Goal: Navigation & Orientation: Find specific page/section

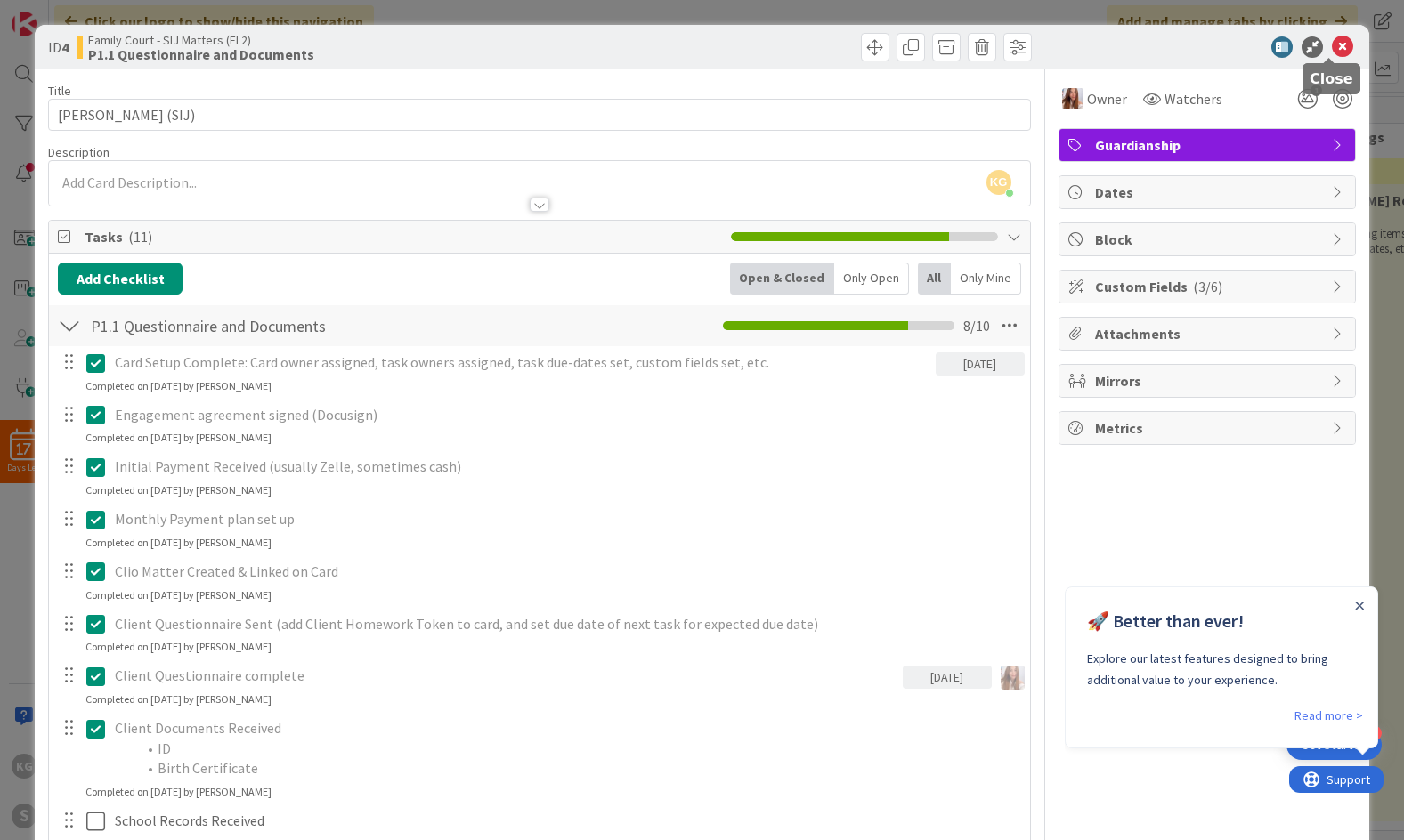
click at [1332, 40] on icon at bounding box center [1343, 47] width 21 height 21
click at [1332, 48] on icon at bounding box center [1343, 47] width 21 height 21
click at [1368, 66] on div "ID 4 Family Court - SIJ Matters (FL2) P1.1 Questionnaire and Documents Title 21…" at bounding box center [702, 420] width 1404 height 840
click at [1332, 46] on icon at bounding box center [1343, 47] width 21 height 21
click at [1370, 75] on div "ID 4 Family Court - SIJ Matters (FL2) P1.1 Questionnaire and Documents Title 21…" at bounding box center [702, 420] width 1404 height 840
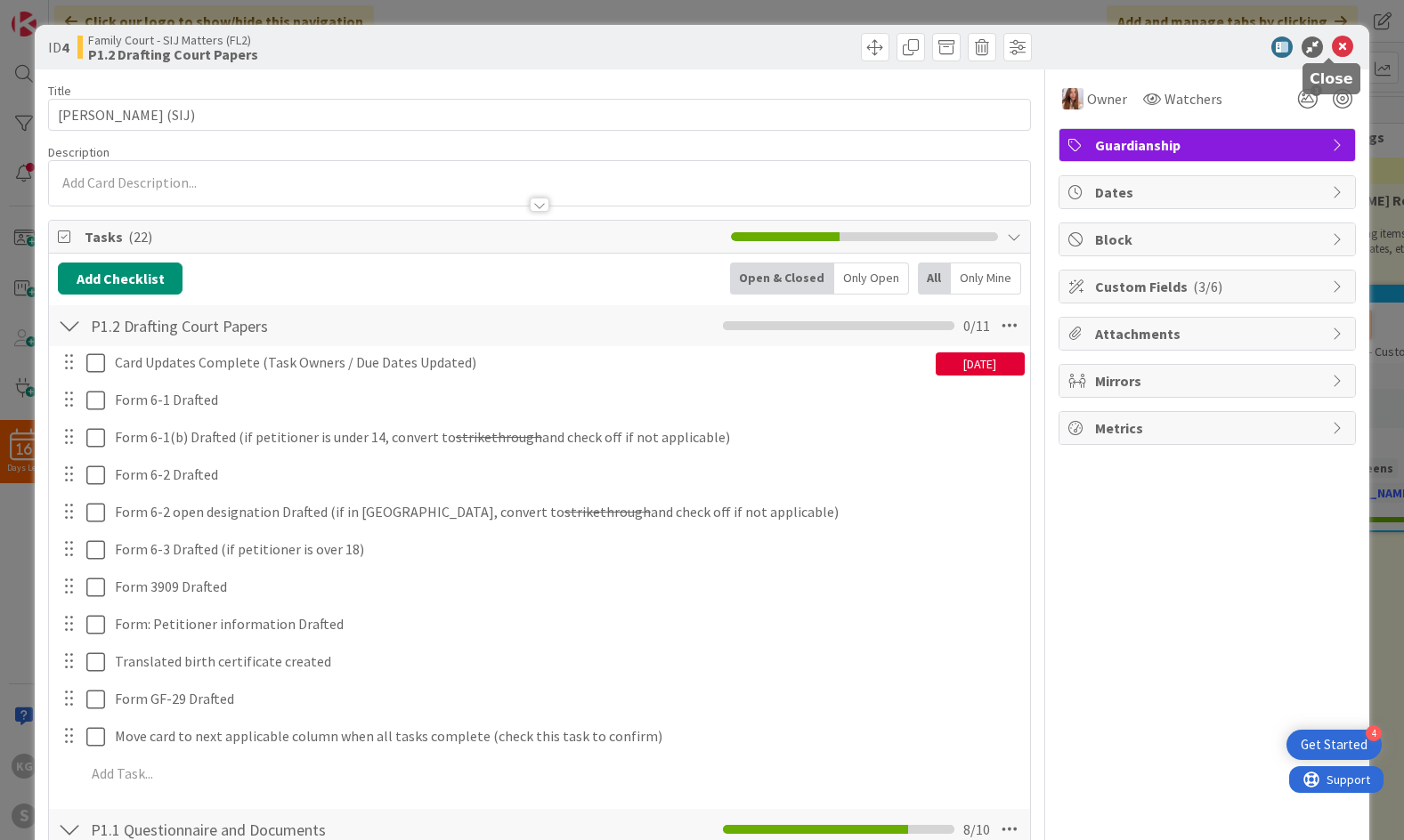
click at [1336, 48] on icon at bounding box center [1343, 47] width 21 height 21
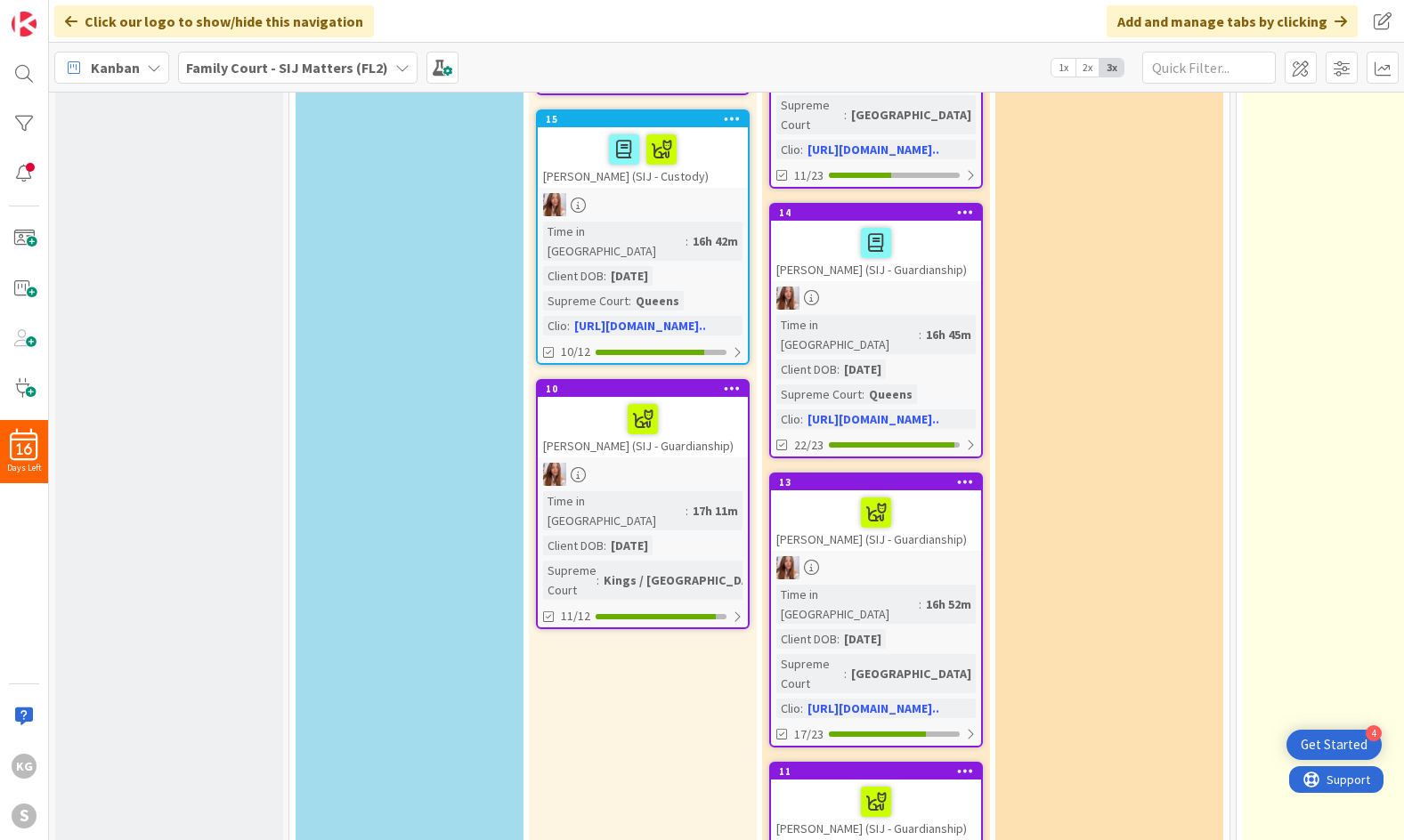
scroll to position [490, 0]
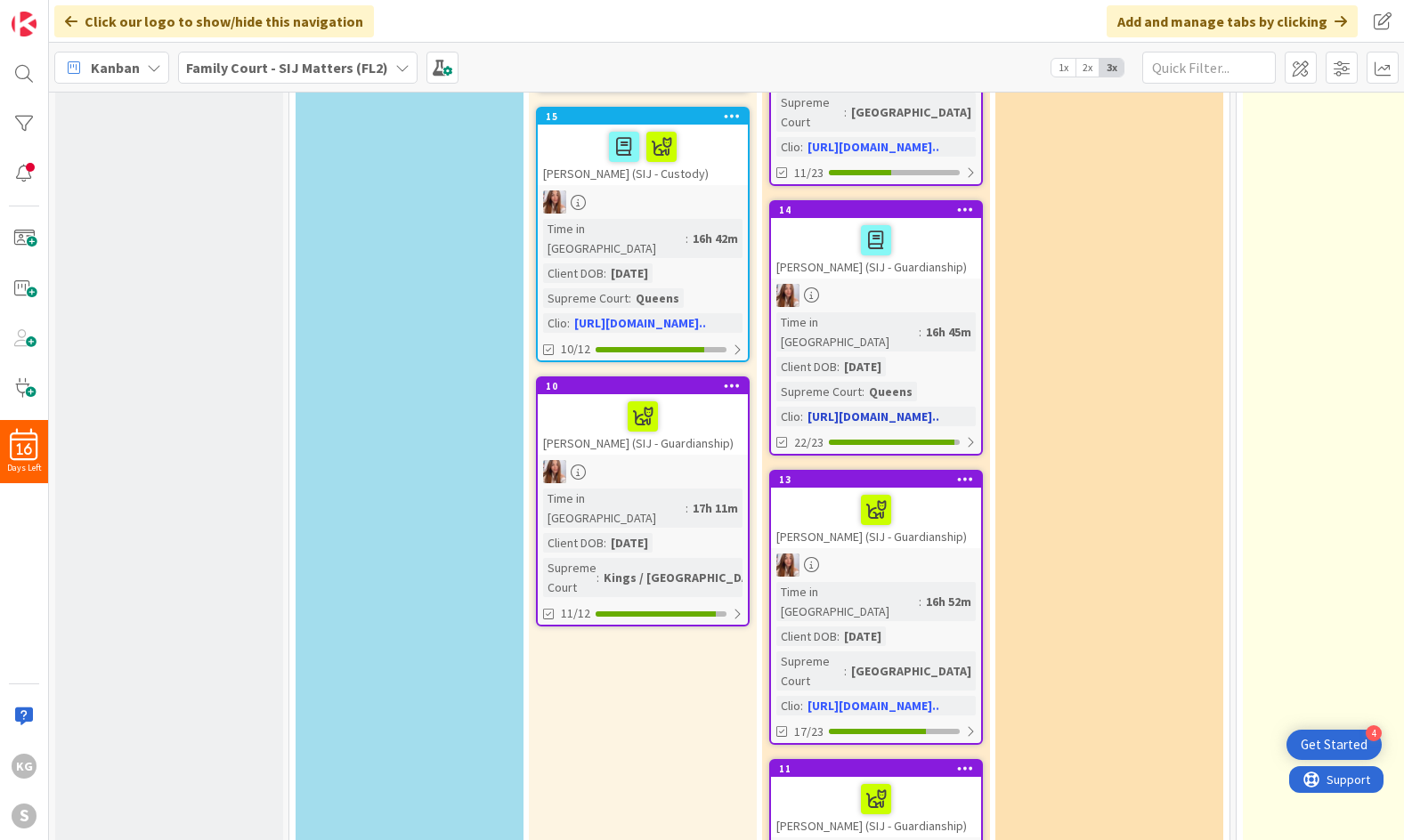
click at [916, 221] on div at bounding box center [876, 239] width 199 height 37
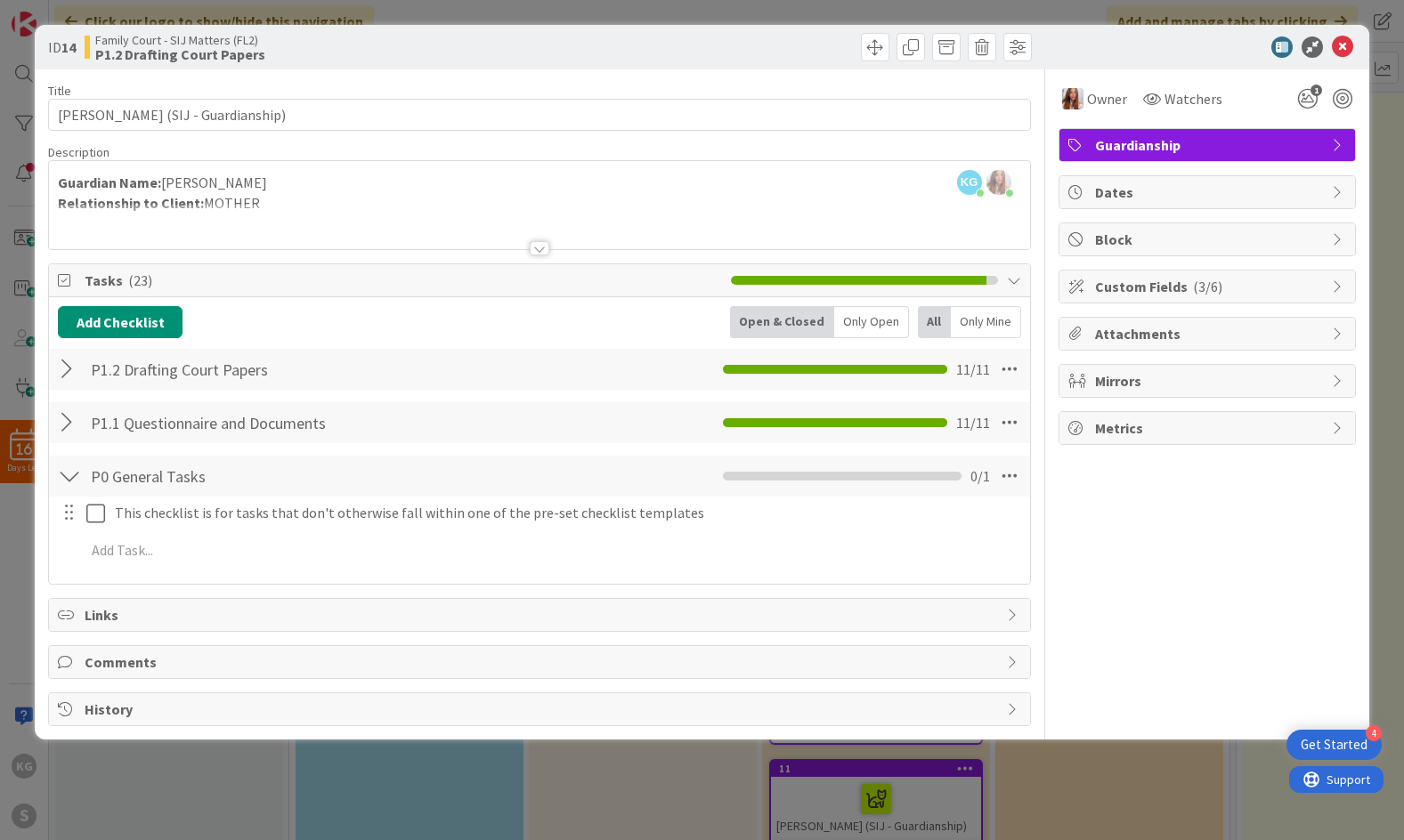
click at [69, 371] on div at bounding box center [69, 369] width 23 height 32
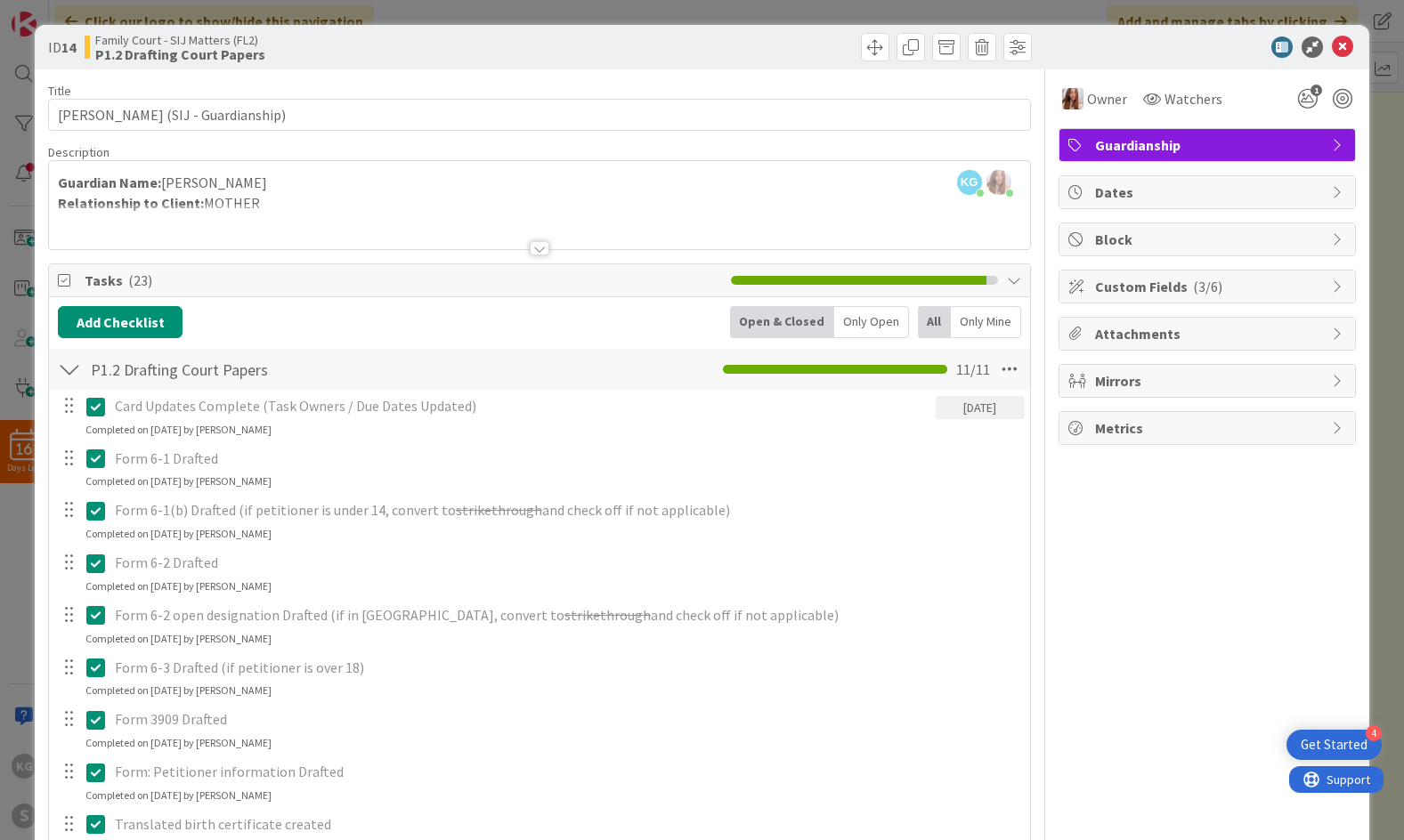
click at [69, 371] on div at bounding box center [69, 369] width 23 height 32
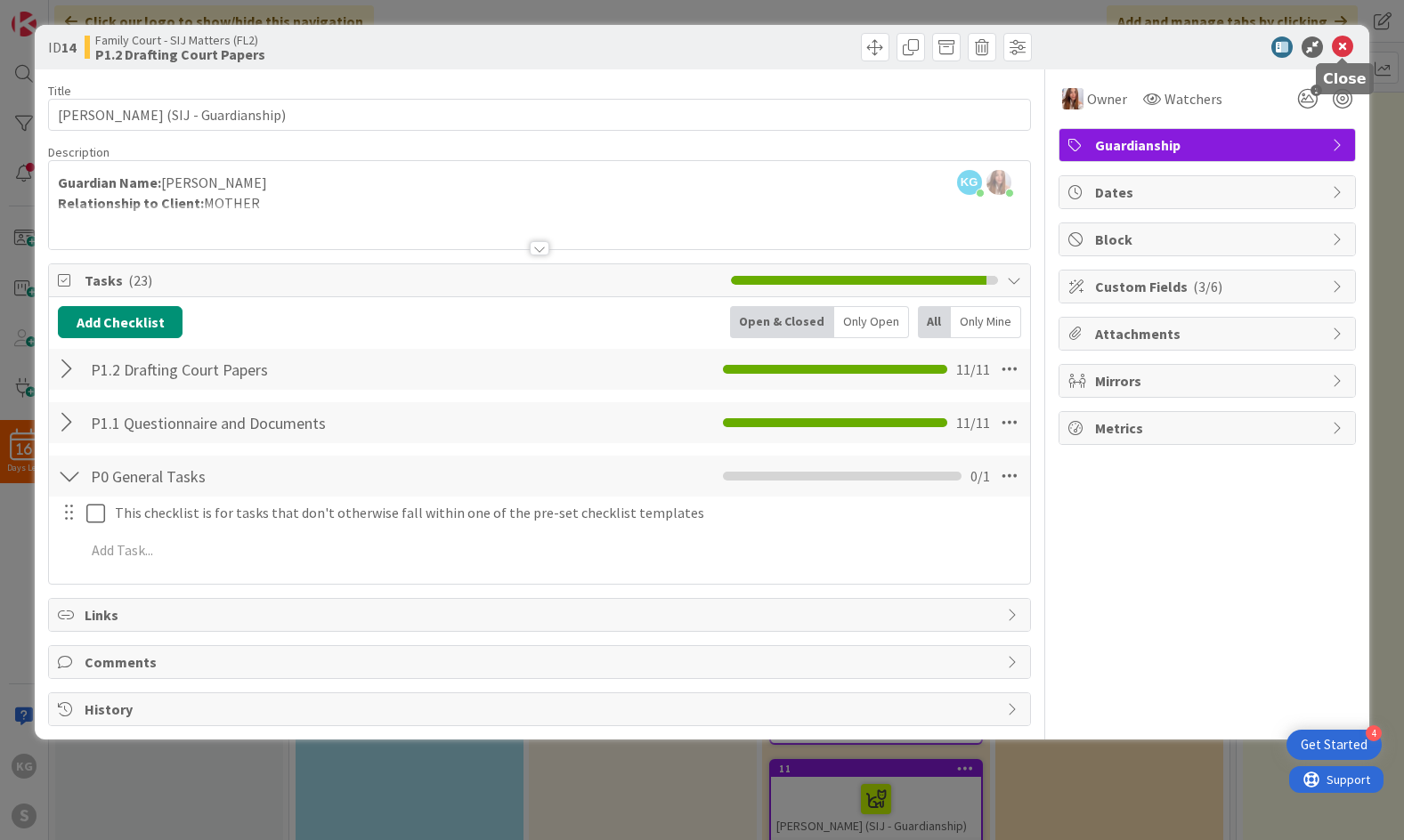
click at [1345, 47] on icon at bounding box center [1343, 47] width 21 height 21
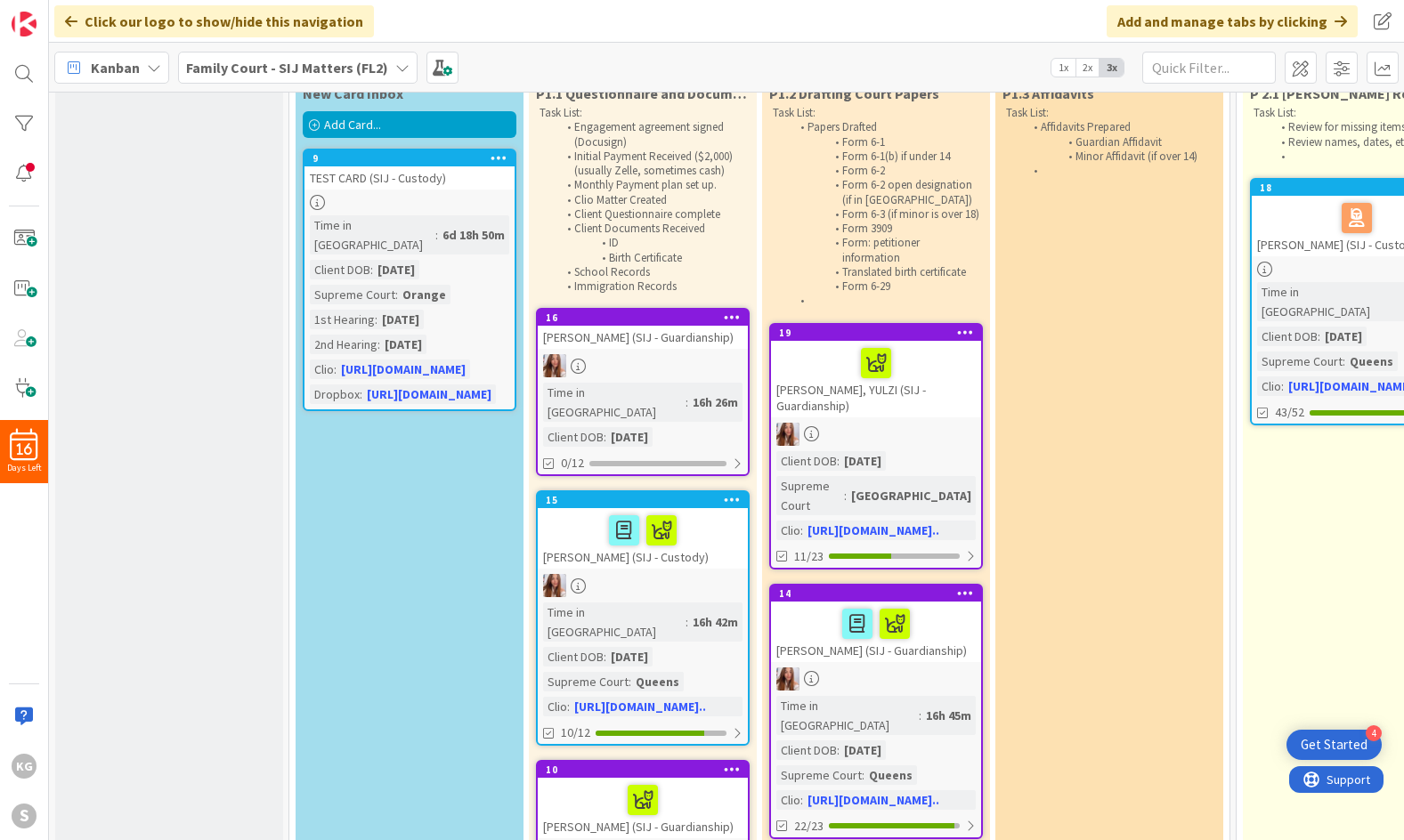
scroll to position [80, 0]
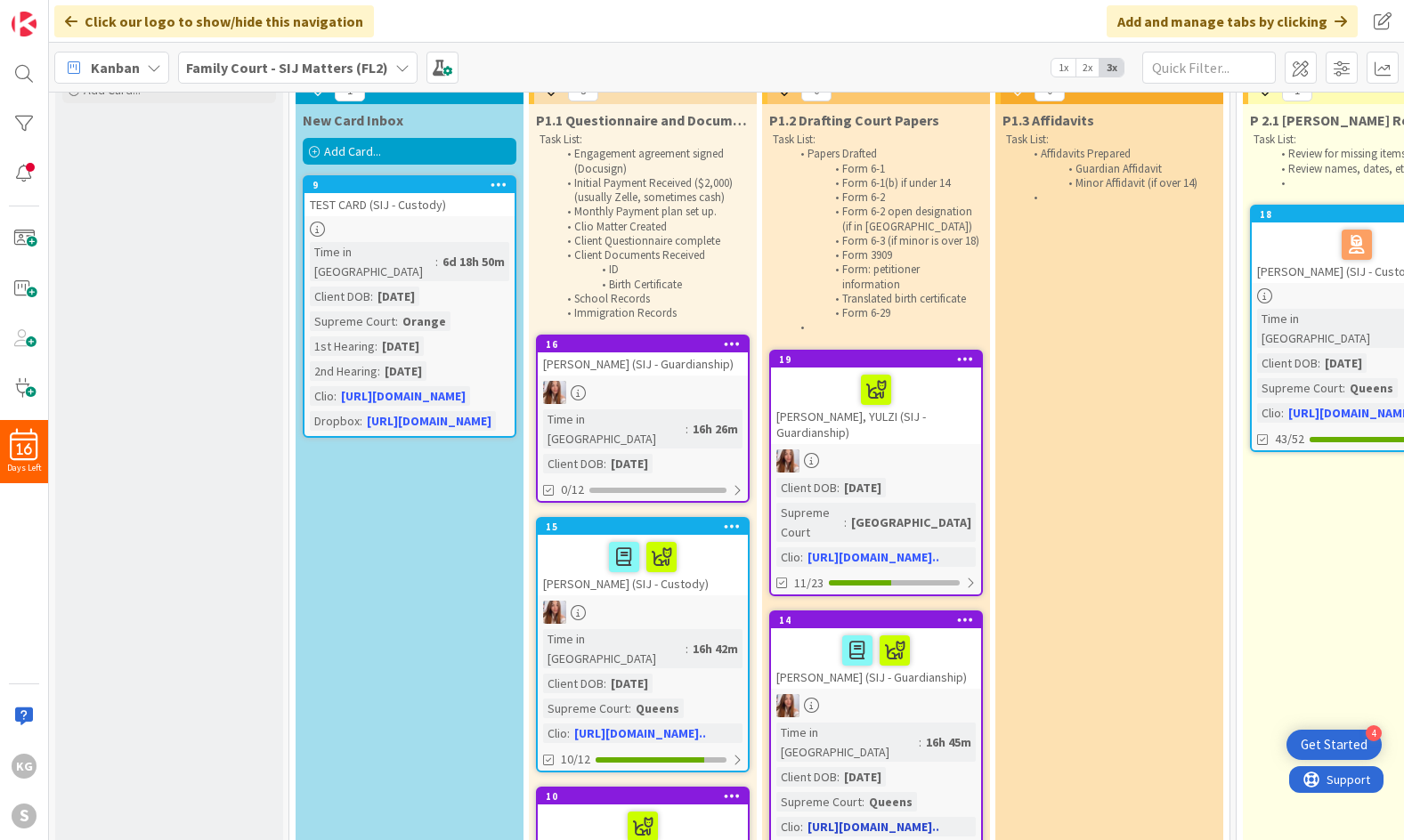
click at [938, 632] on div at bounding box center [876, 650] width 199 height 37
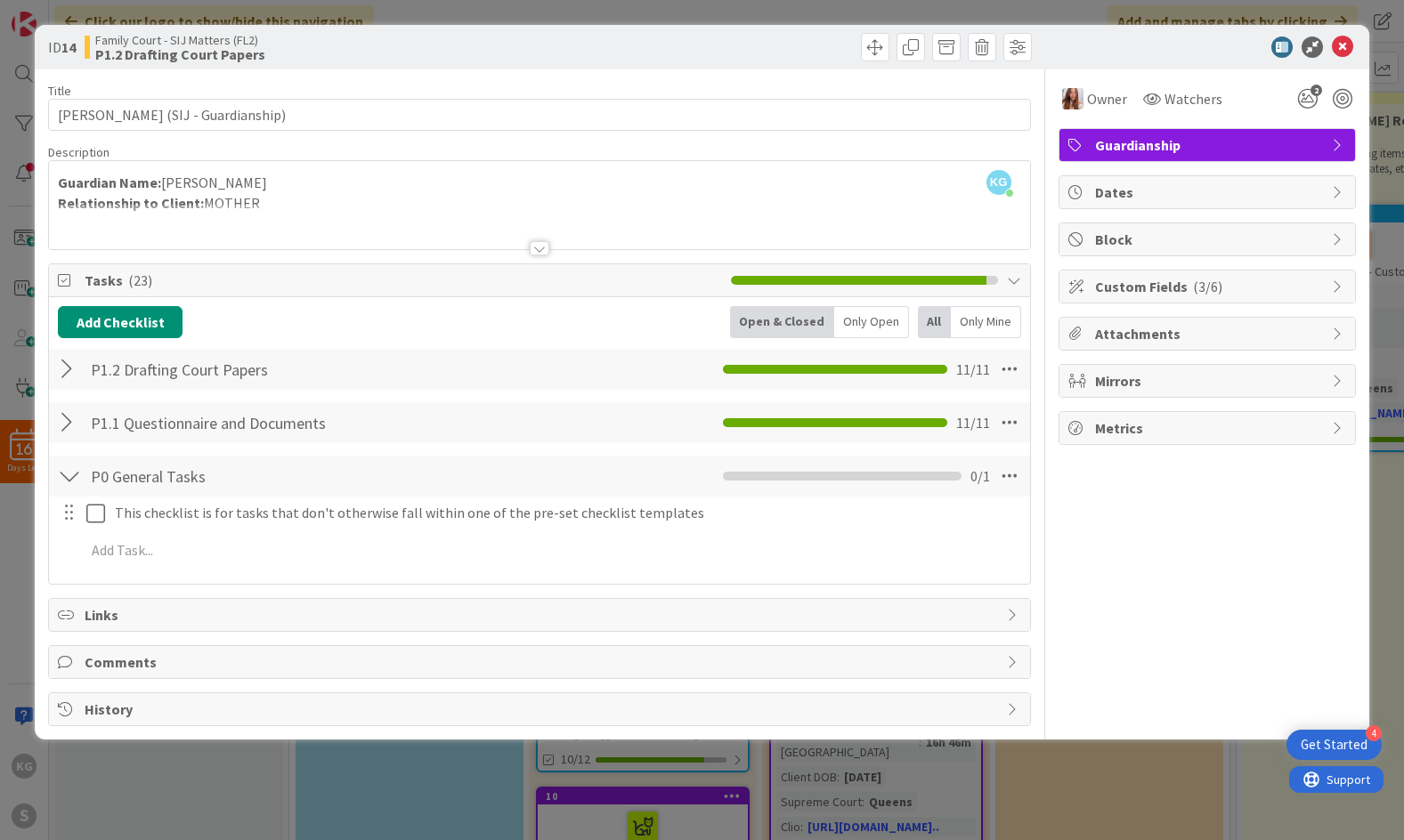
click at [550, 374] on div "P1.2 Drafting Court Papers Checklist Name 26 / 64 P1.2 Drafting Court Papers 11…" at bounding box center [539, 369] width 980 height 41
click at [58, 427] on div at bounding box center [69, 422] width 23 height 32
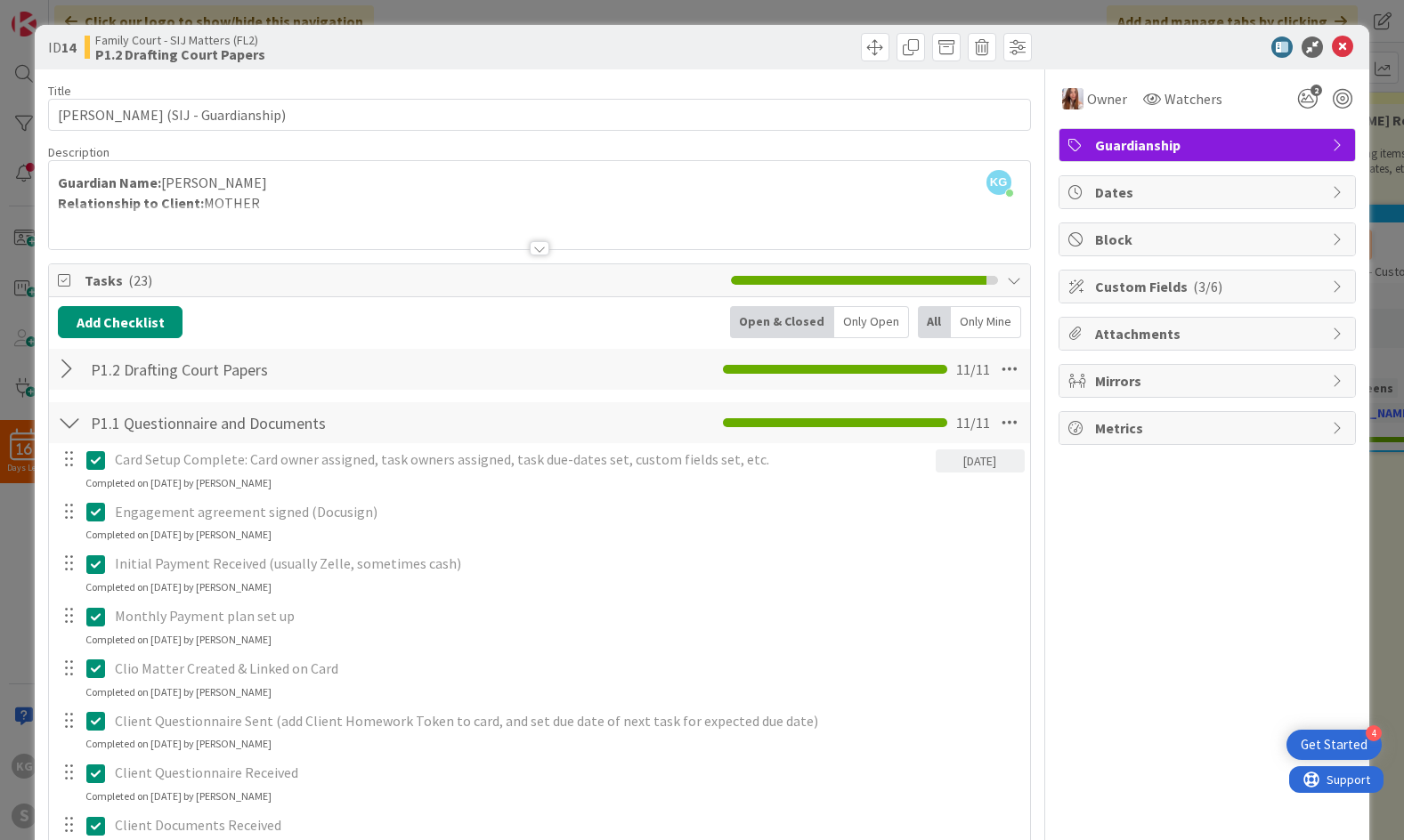
click at [64, 426] on div at bounding box center [69, 422] width 23 height 32
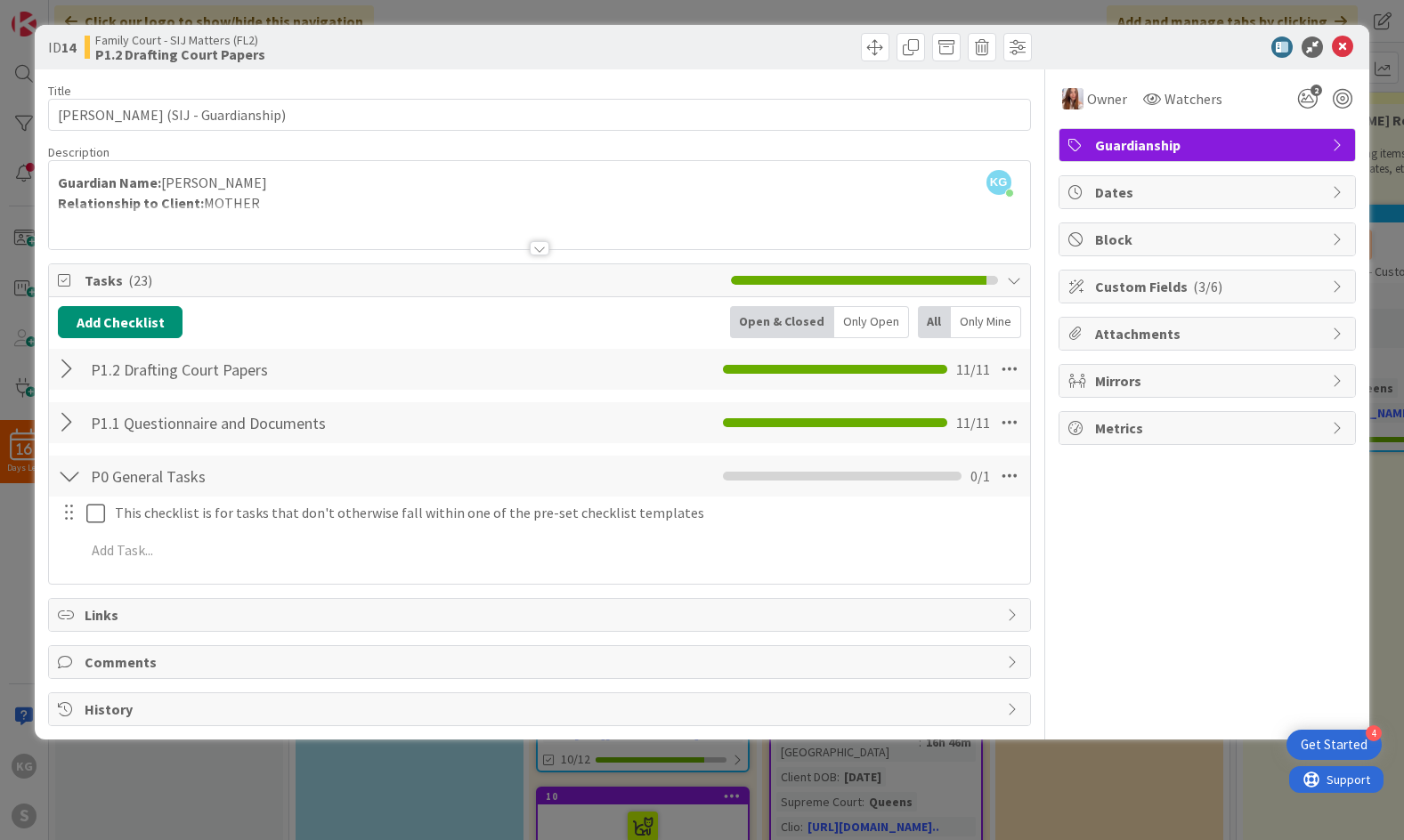
click at [61, 370] on div at bounding box center [69, 369] width 23 height 32
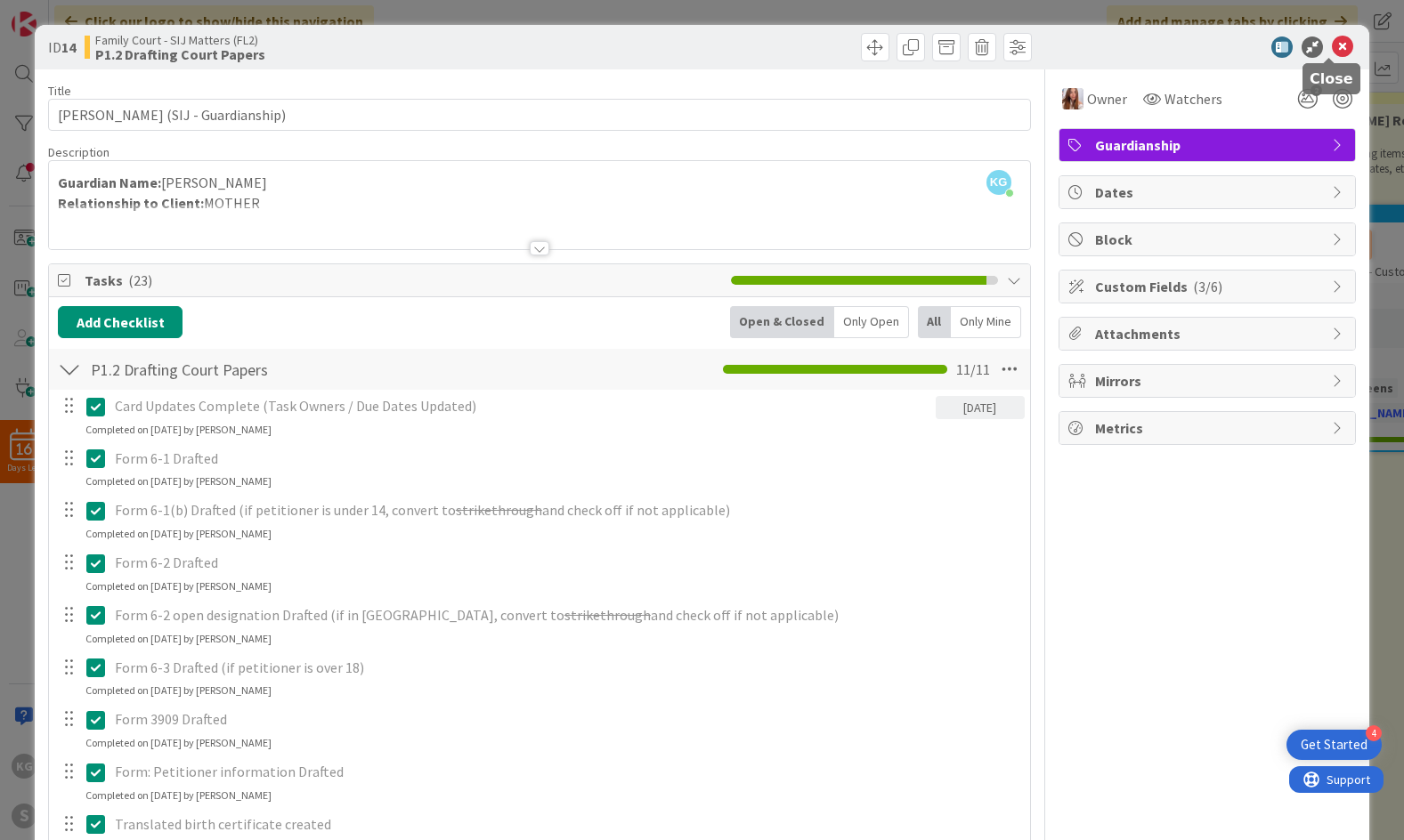
click at [1332, 44] on icon at bounding box center [1343, 47] width 21 height 21
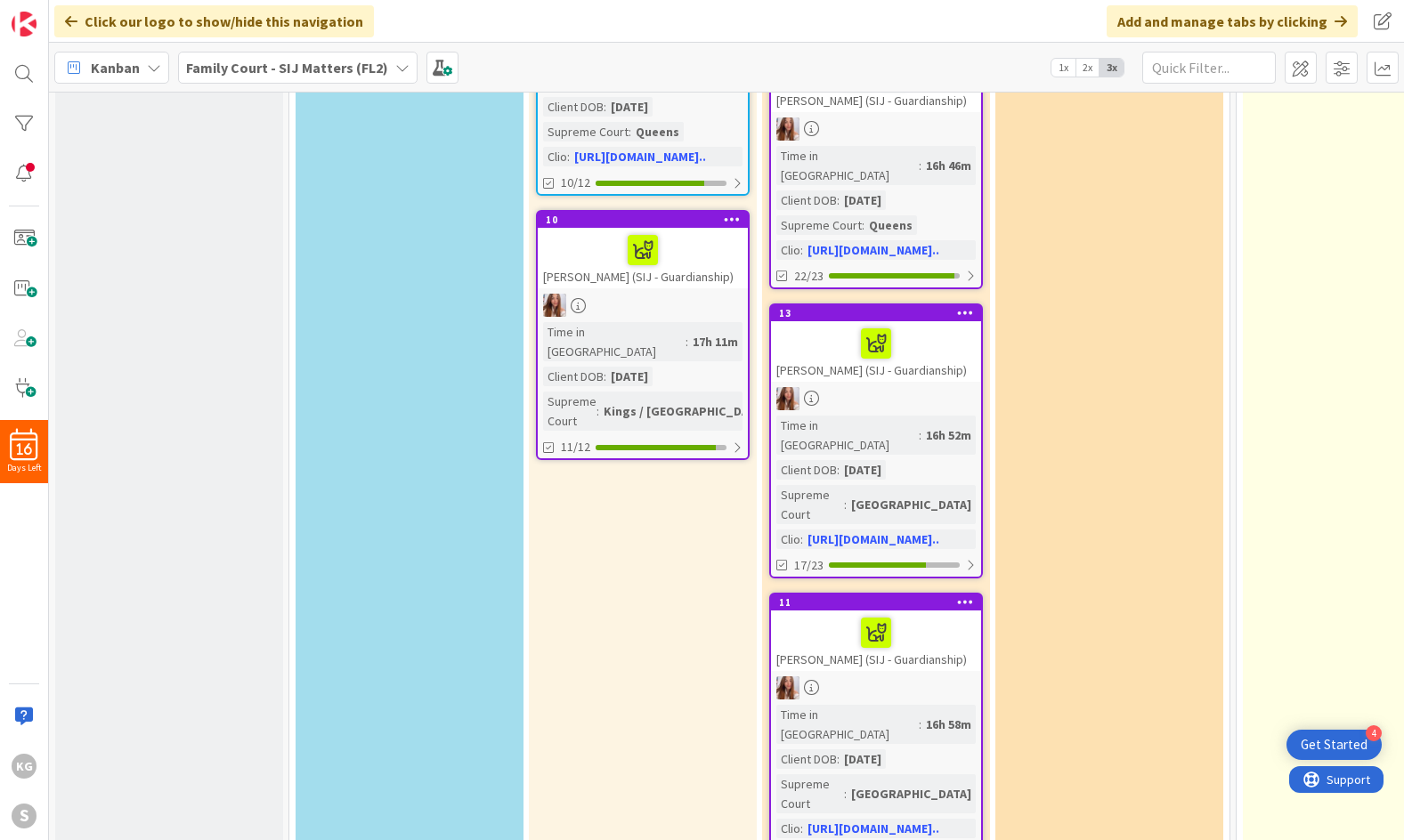
scroll to position [659, 0]
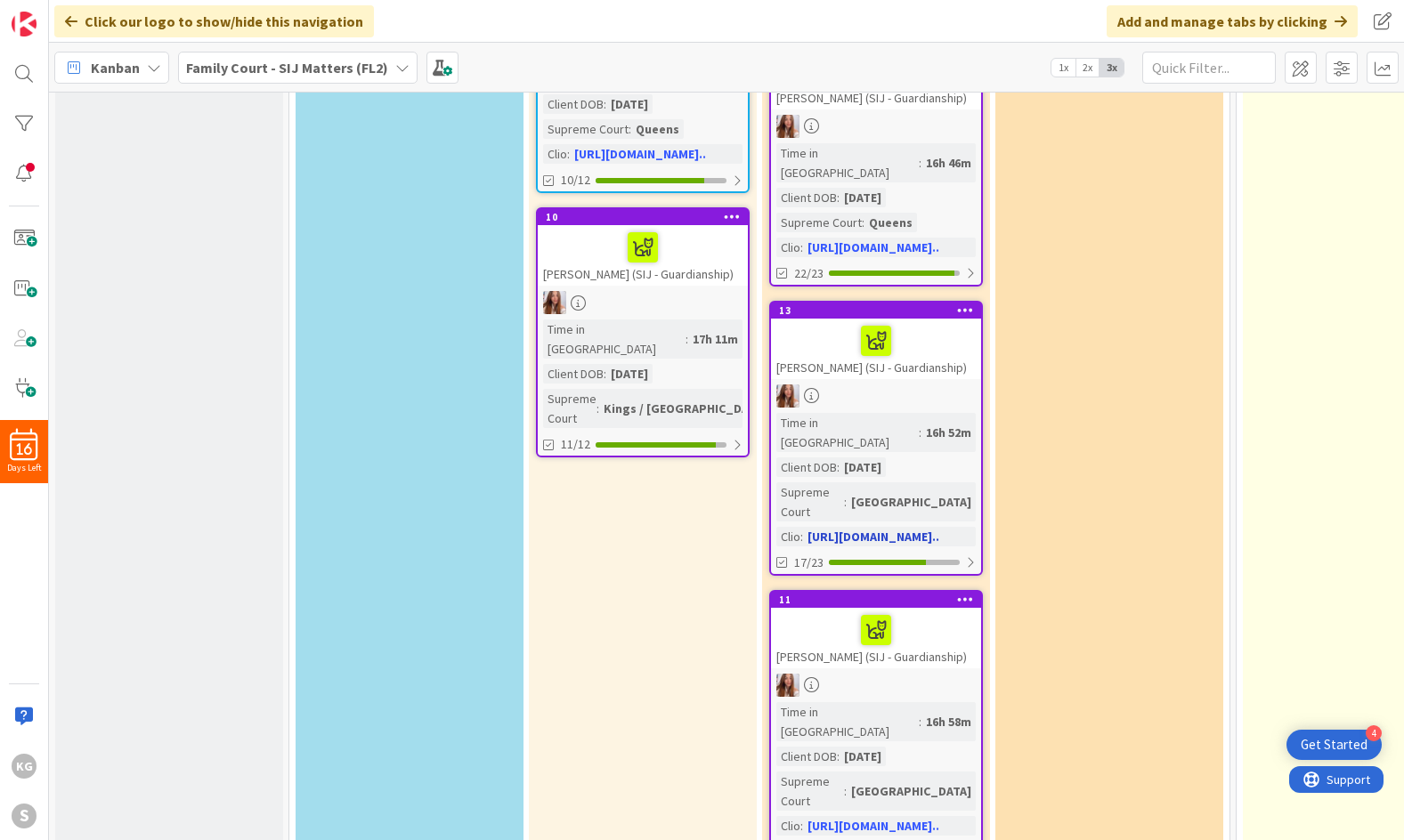
click at [900, 322] on div at bounding box center [876, 340] width 199 height 37
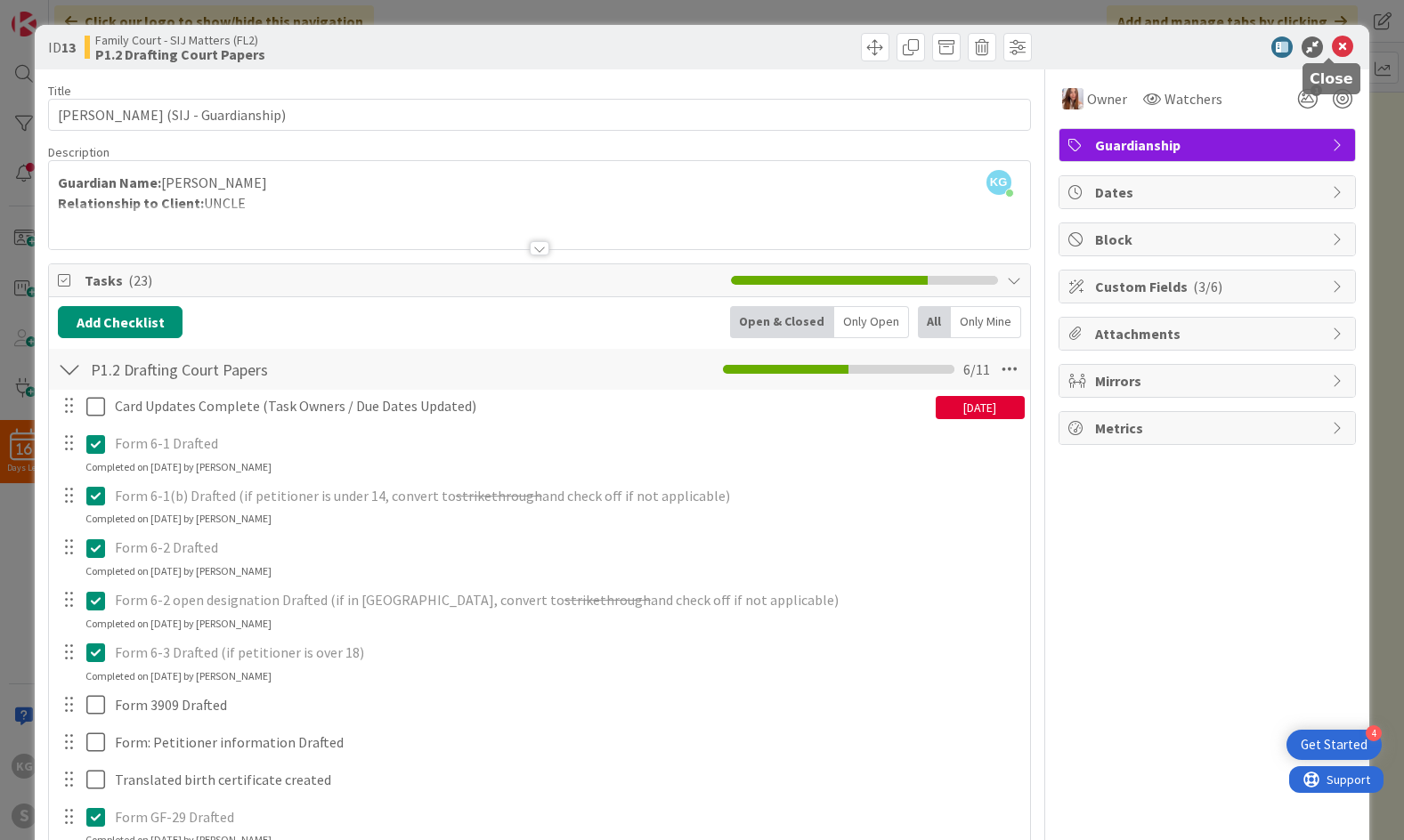
click at [1332, 53] on icon at bounding box center [1343, 47] width 21 height 21
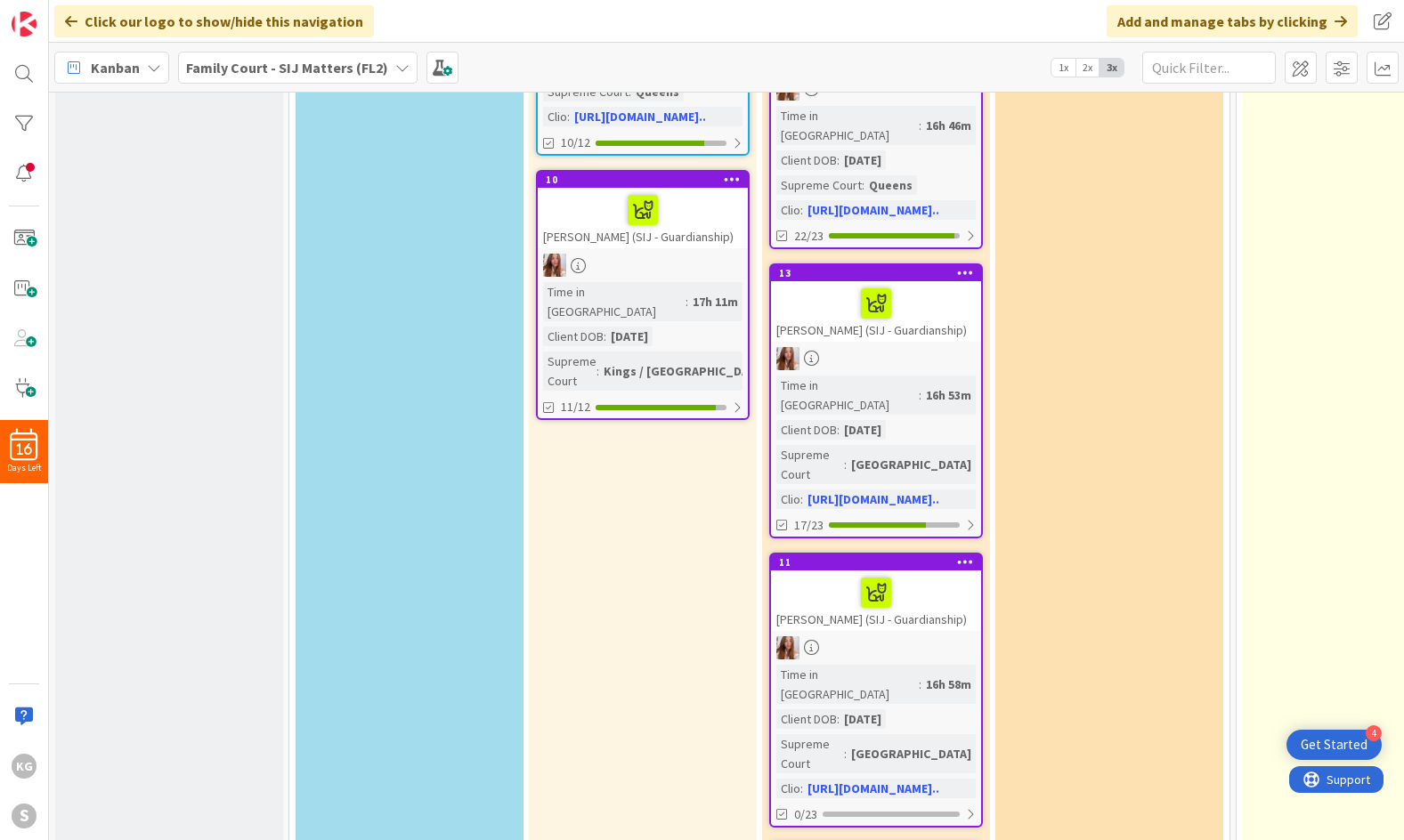
scroll to position [704, 0]
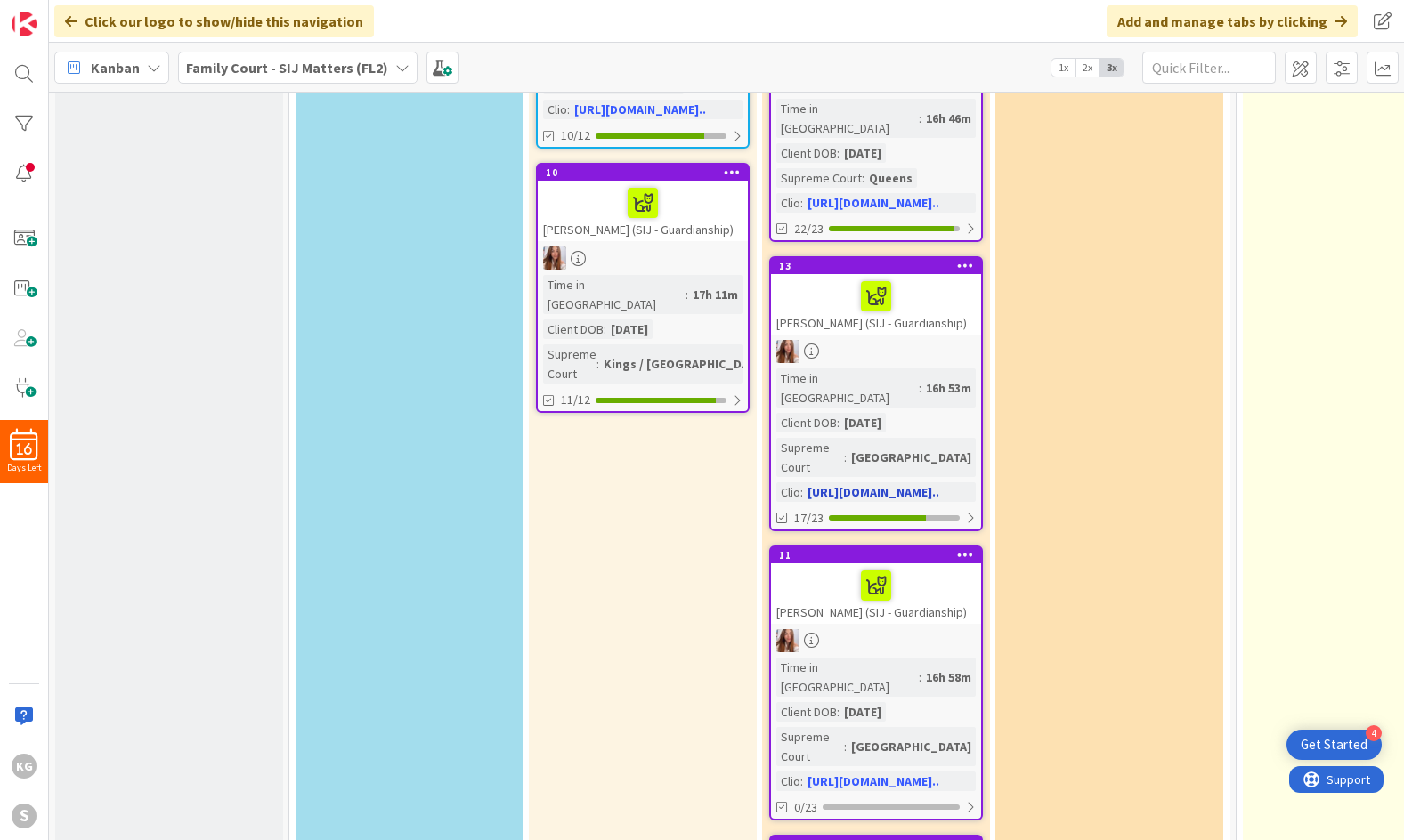
click at [954, 274] on div "[PERSON_NAME] (SIJ - Guardianship)" at bounding box center [875, 304] width 210 height 60
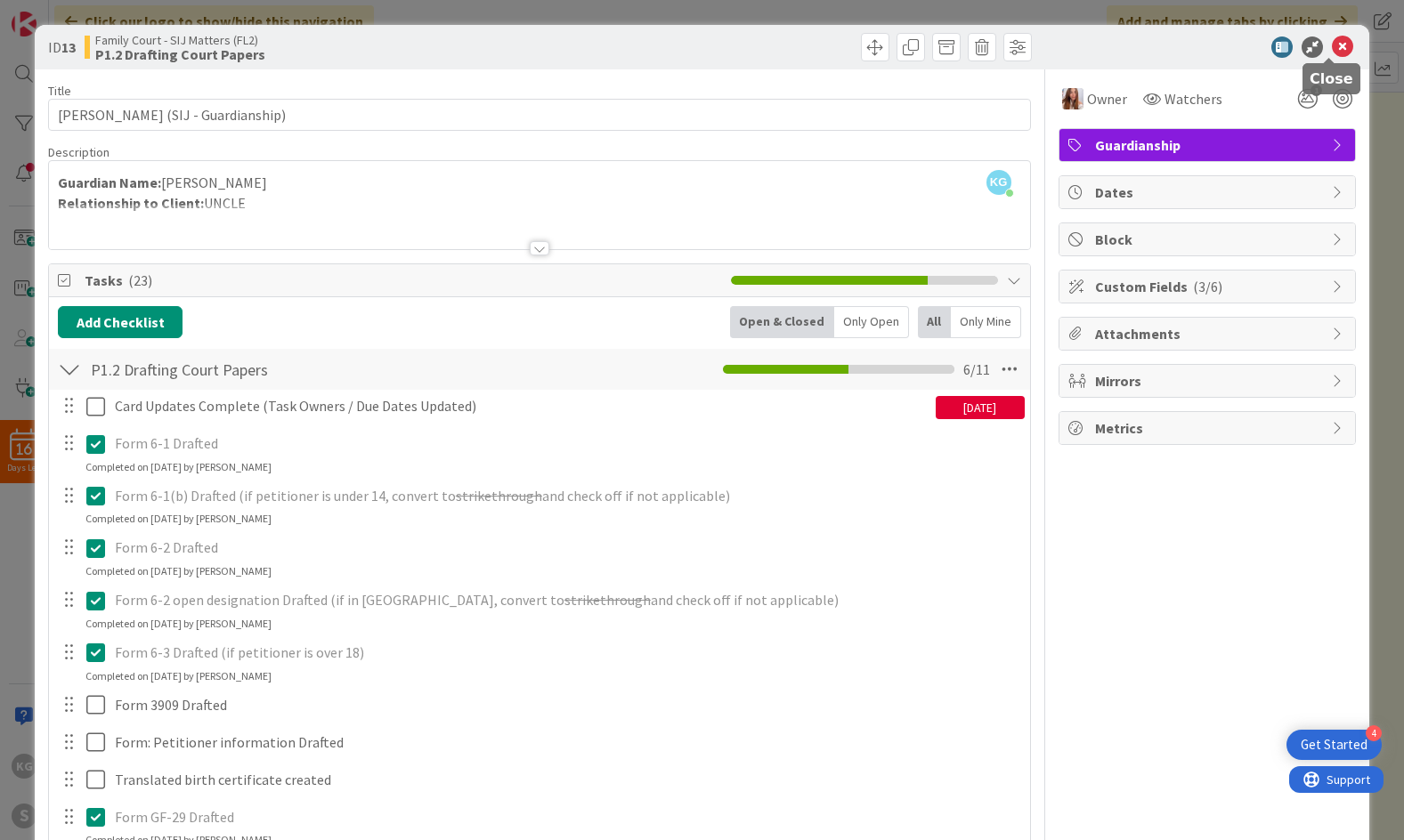
click at [1335, 50] on icon at bounding box center [1343, 47] width 21 height 21
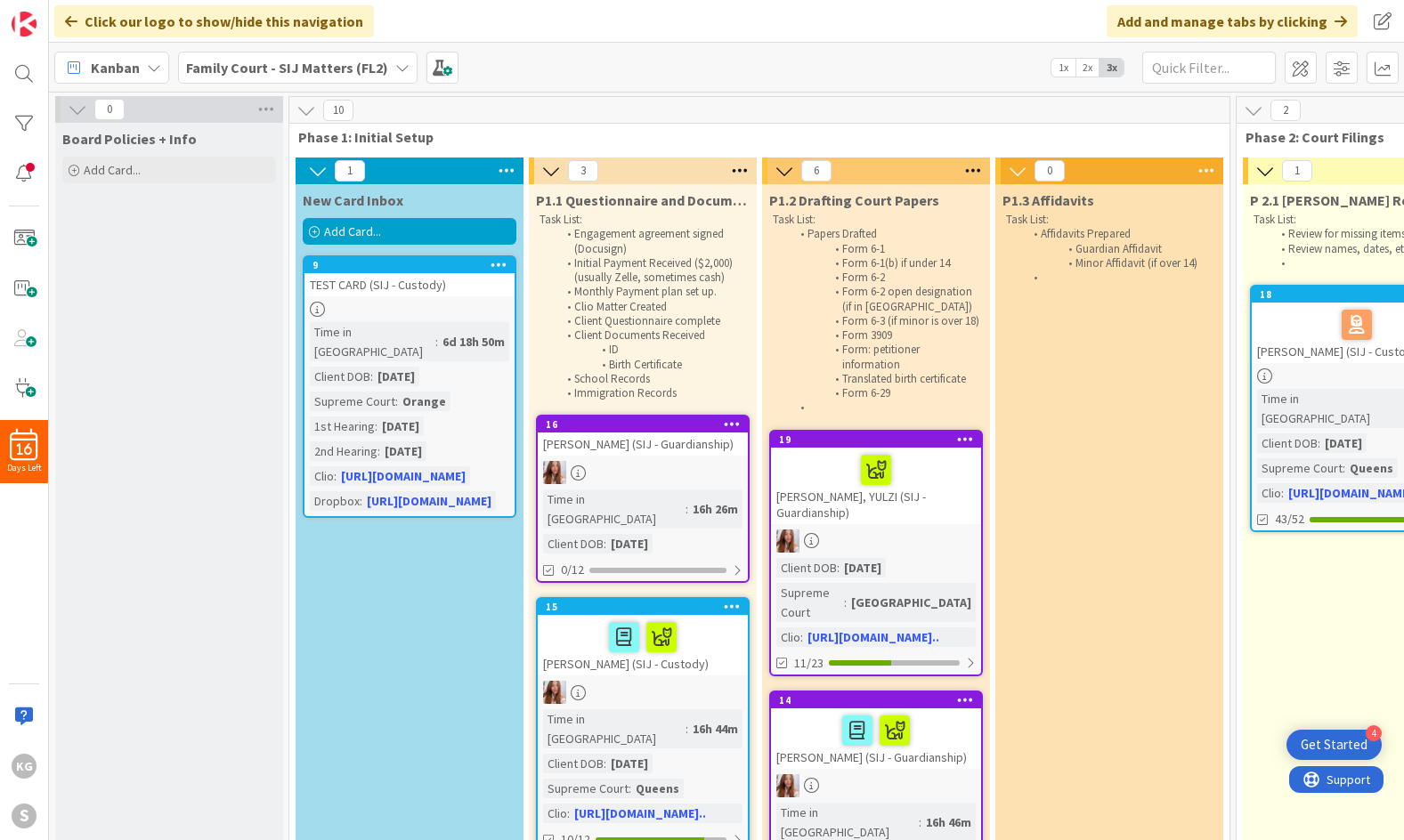
click at [361, 63] on b "Family Court - SIJ Matters (FL2)" at bounding box center [287, 67] width 202 height 18
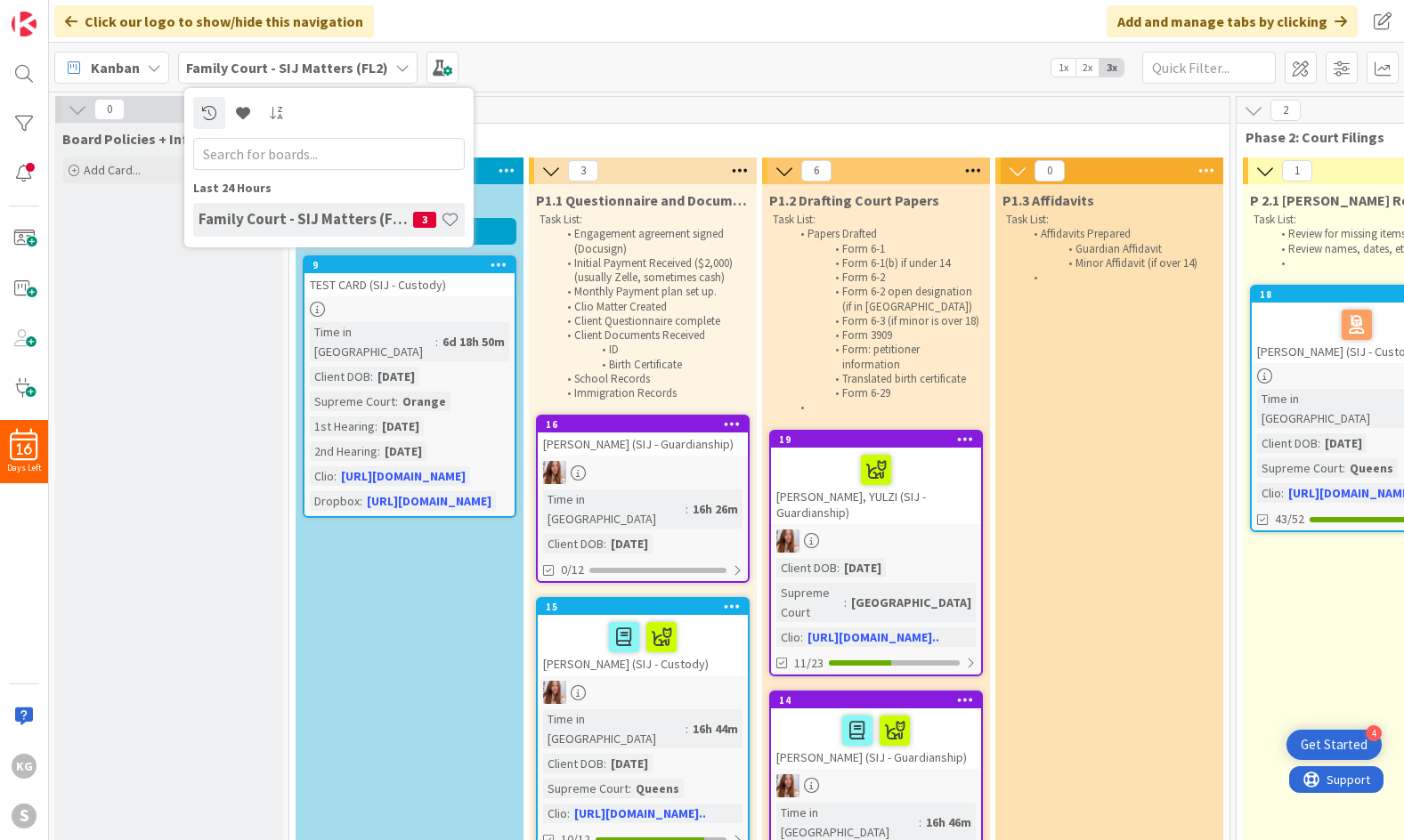
click at [627, 78] on div "Kanban Family Court - SIJ Matters (FL2) Last 24 Hours Family Court - SIJ Matter…" at bounding box center [726, 67] width 1355 height 49
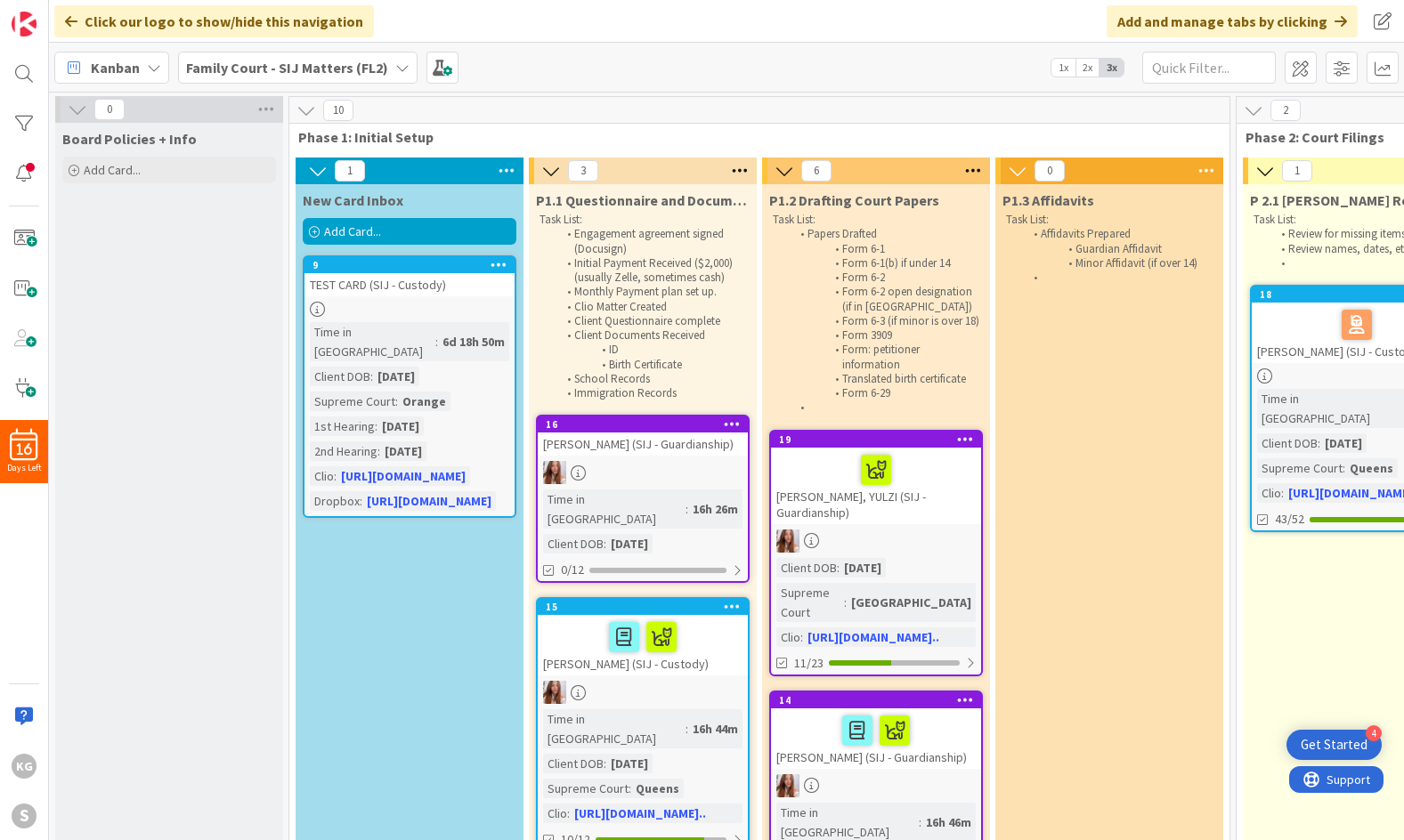
click at [137, 70] on span "Kanban" at bounding box center [115, 67] width 49 height 21
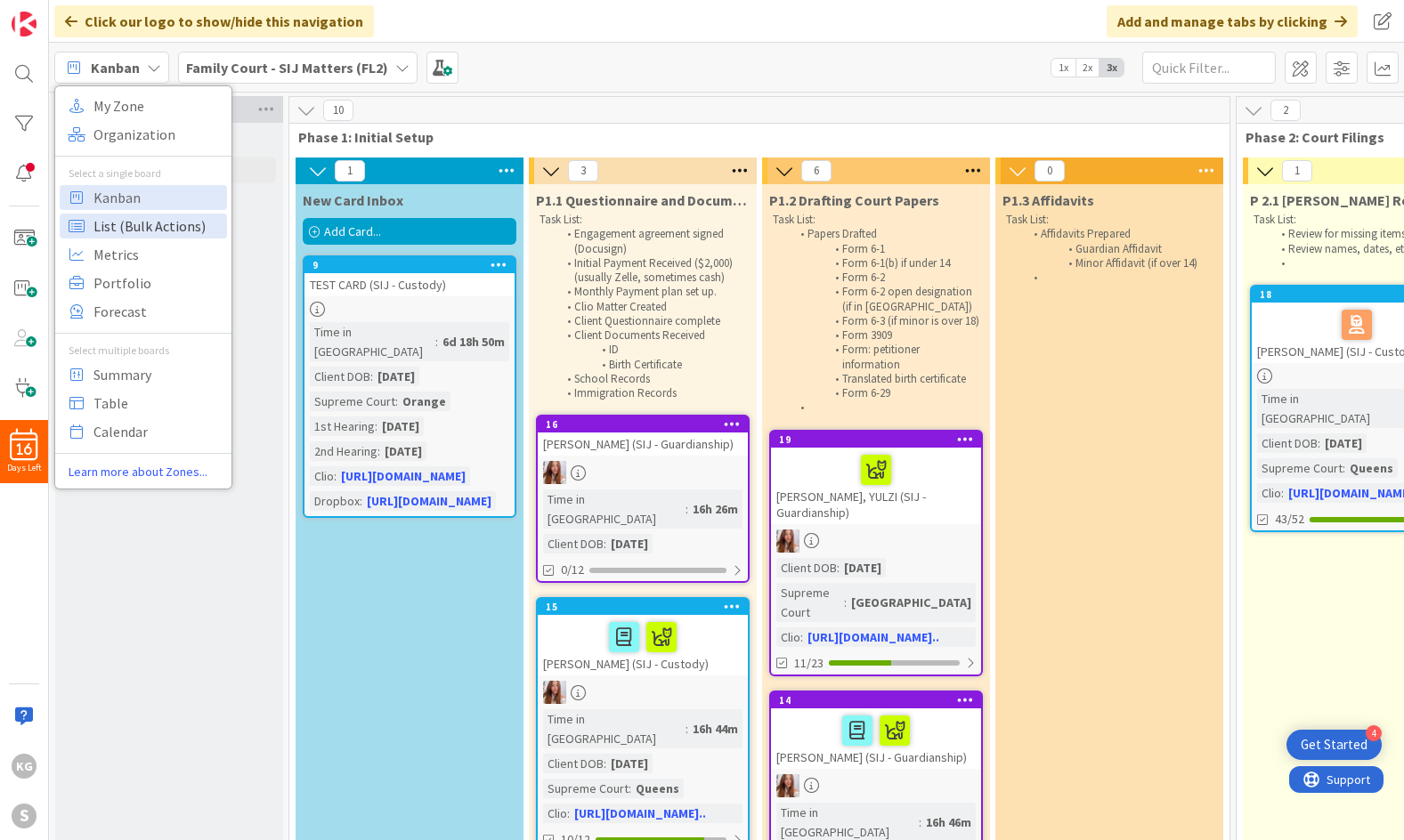
click at [139, 231] on span "List (Bulk Actions)" at bounding box center [158, 226] width 128 height 27
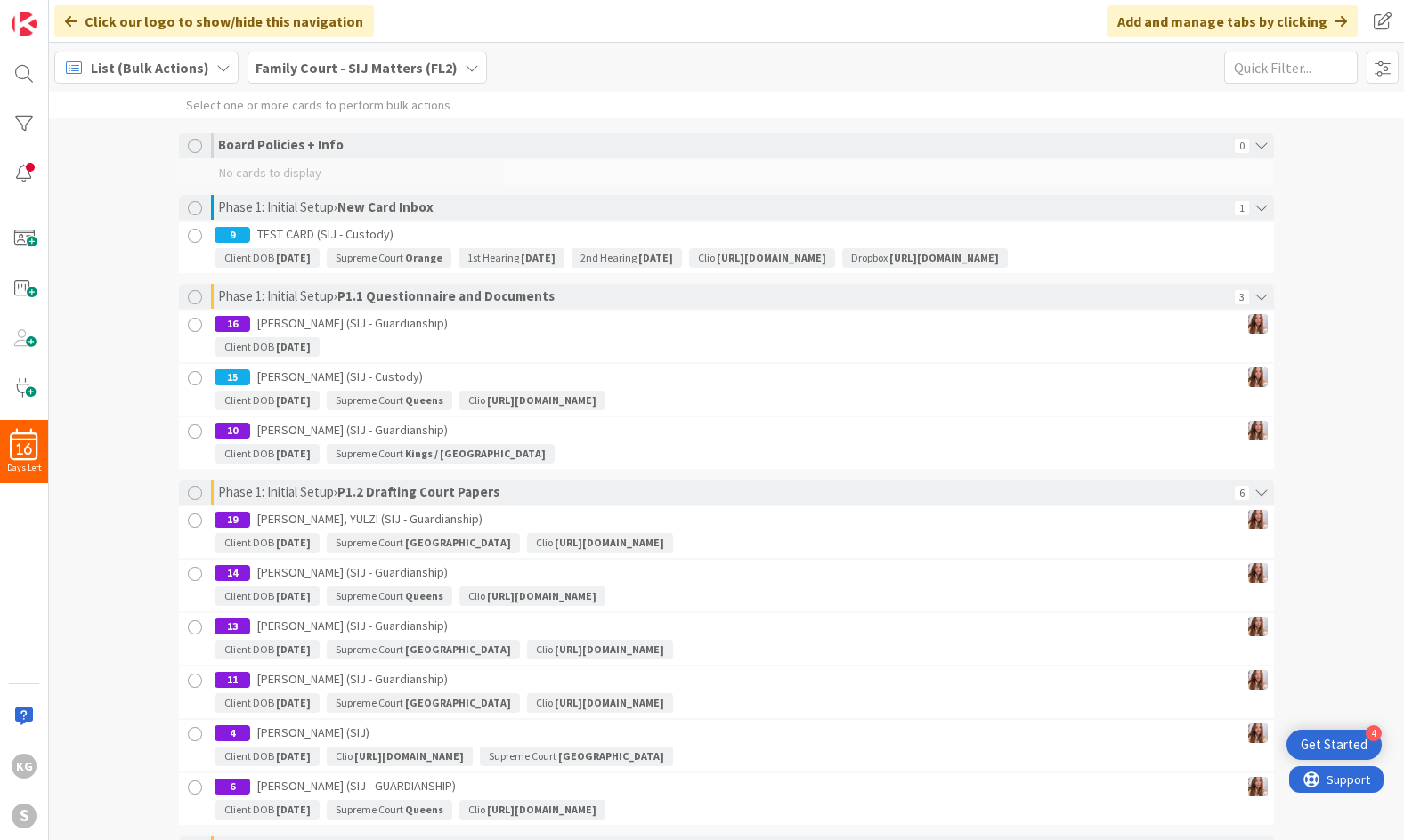
click at [170, 71] on span "List (Bulk Actions)" at bounding box center [150, 67] width 119 height 21
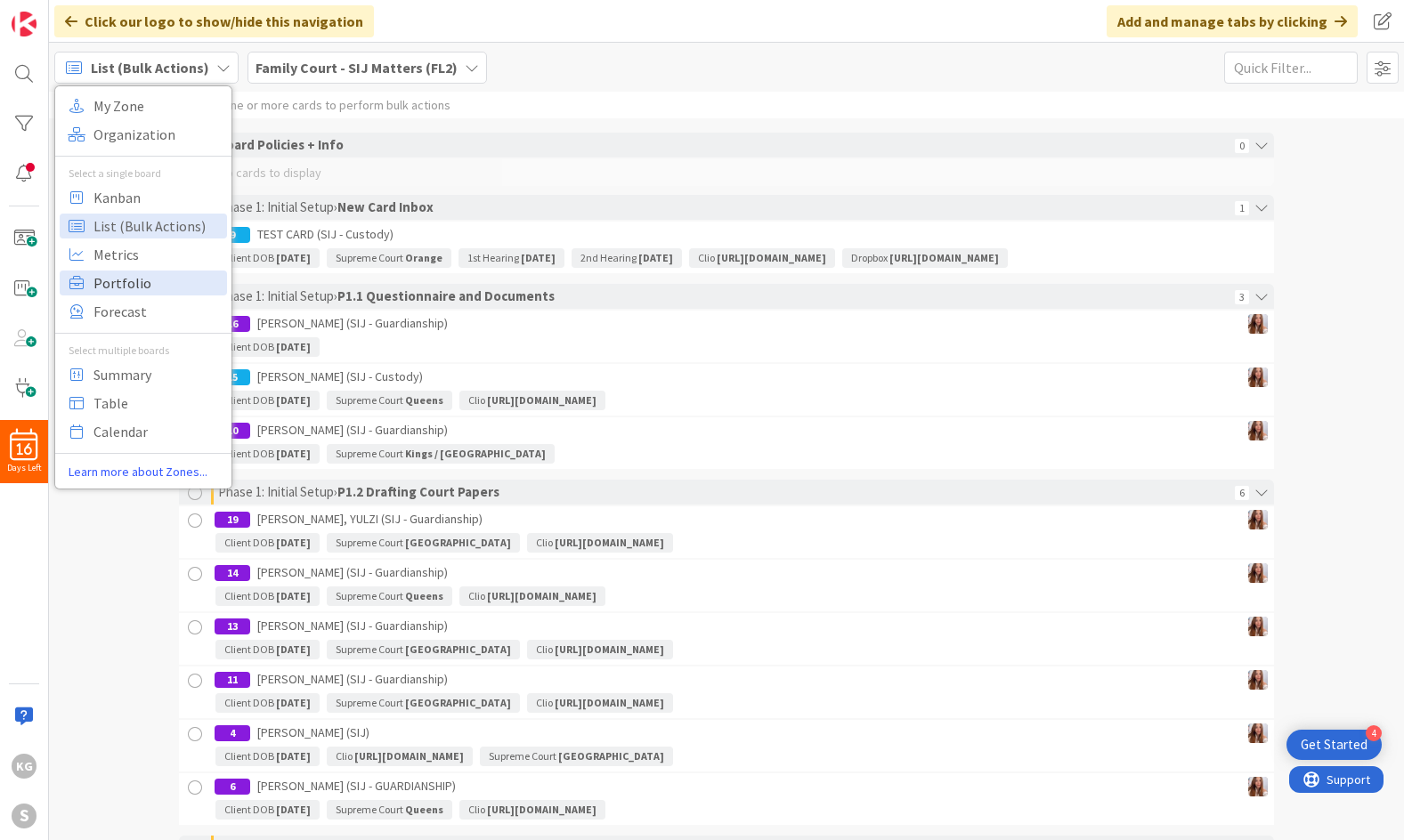
click at [114, 282] on span "Portfolio" at bounding box center [158, 283] width 128 height 27
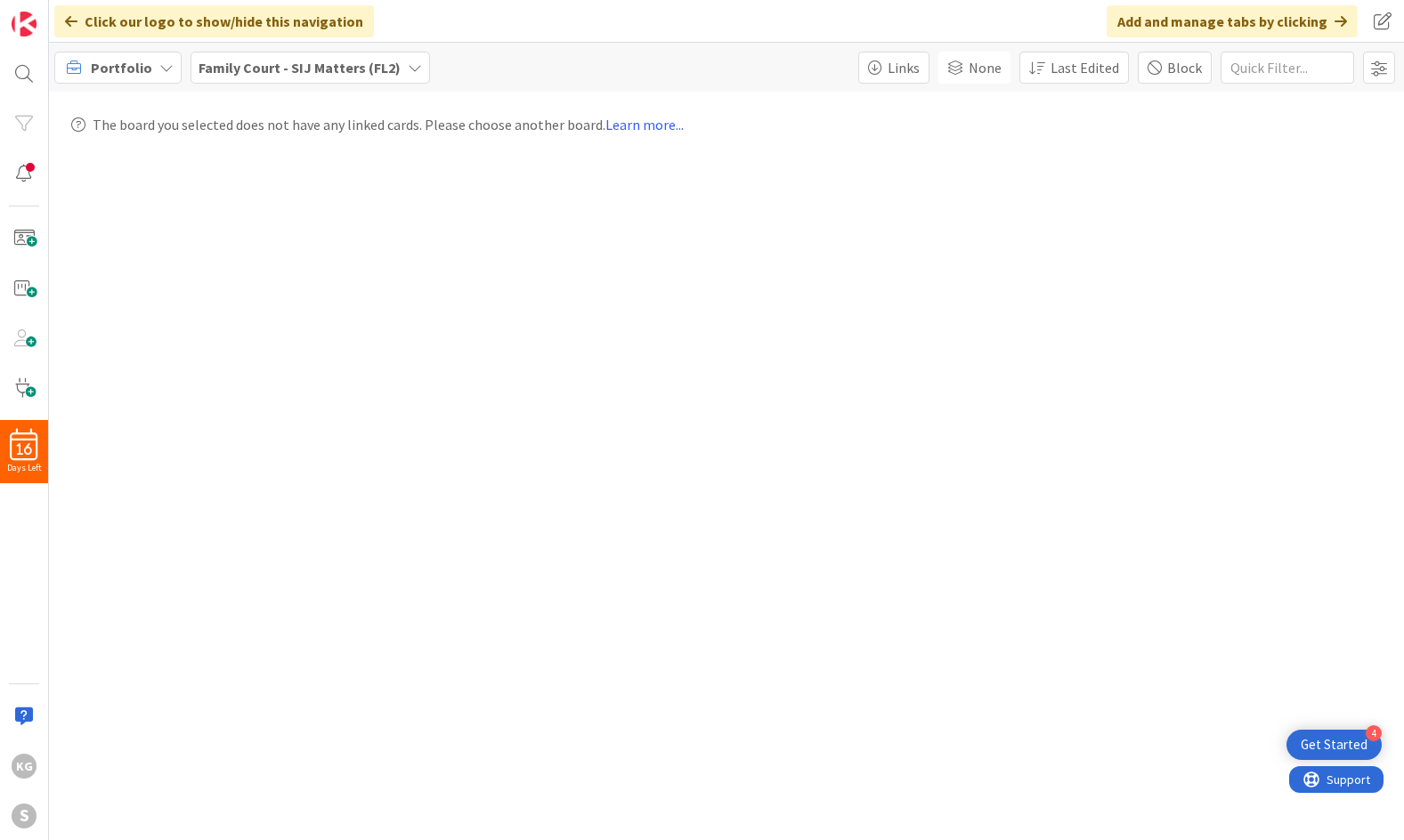
click at [150, 67] on div "Portfolio" at bounding box center [118, 67] width 127 height 32
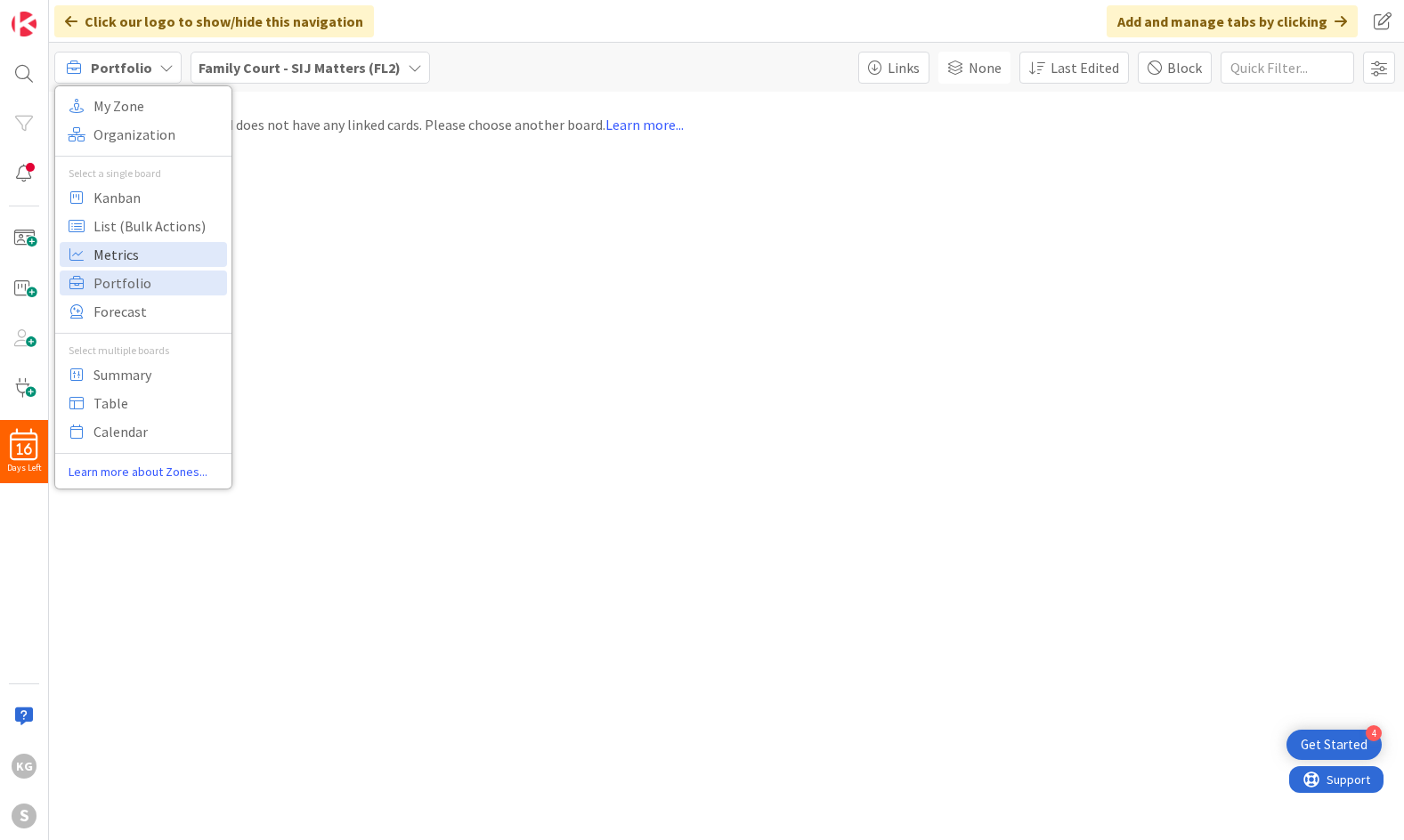
click at [104, 260] on span "Metrics" at bounding box center [158, 255] width 128 height 27
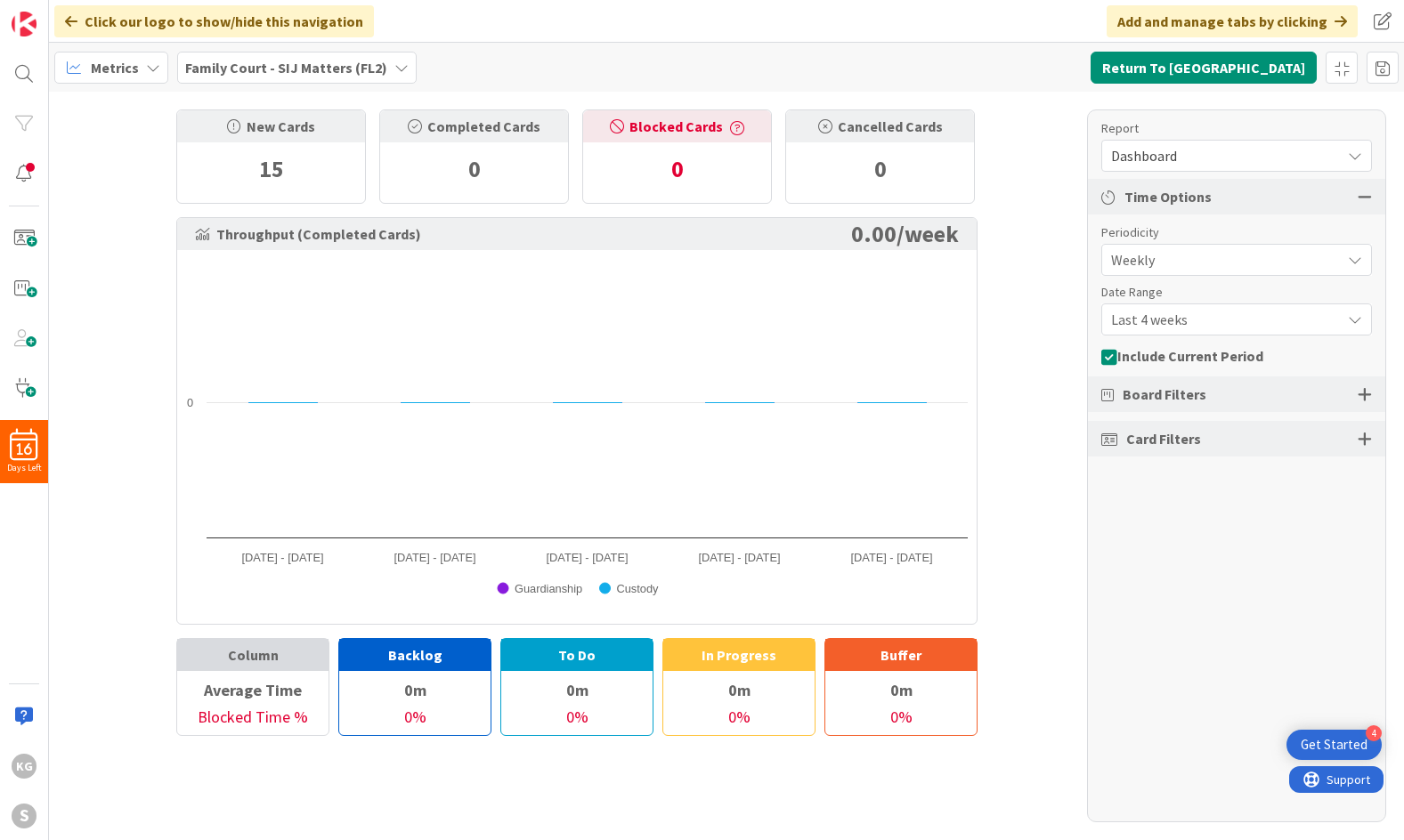
click at [148, 69] on icon at bounding box center [152, 67] width 14 height 14
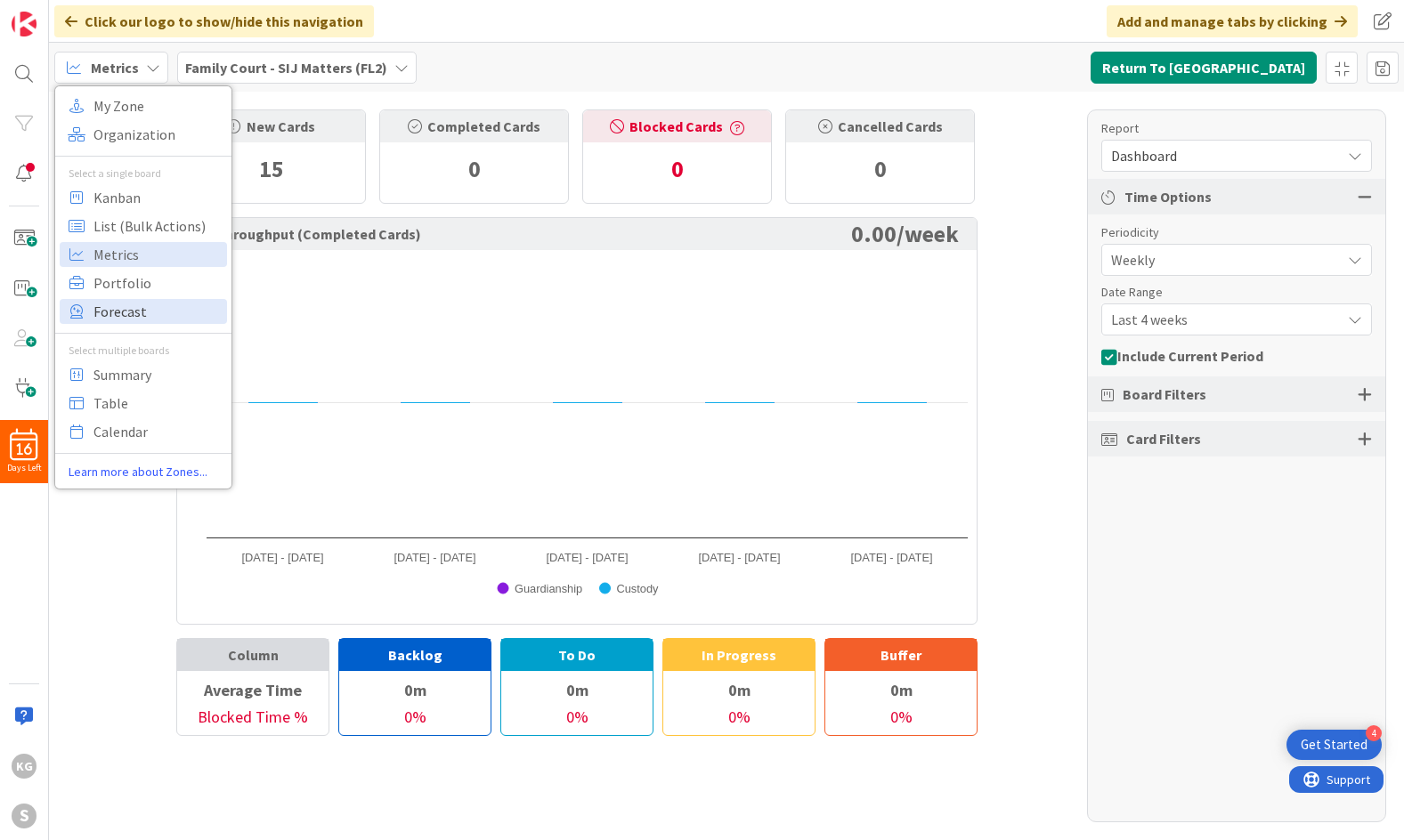
click at [134, 320] on span "Forecast" at bounding box center [158, 311] width 128 height 27
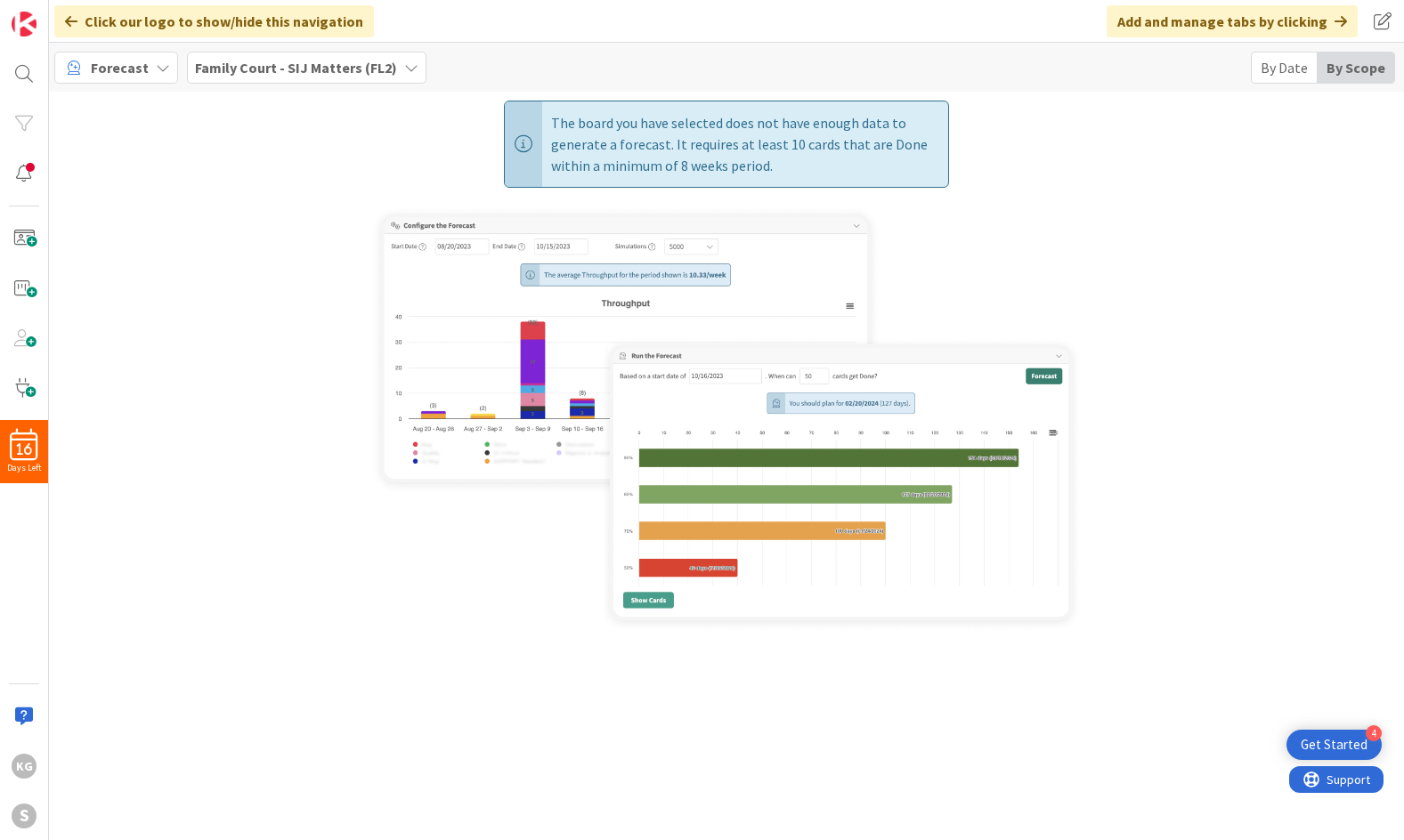
click at [125, 67] on span "Forecast" at bounding box center [120, 67] width 58 height 21
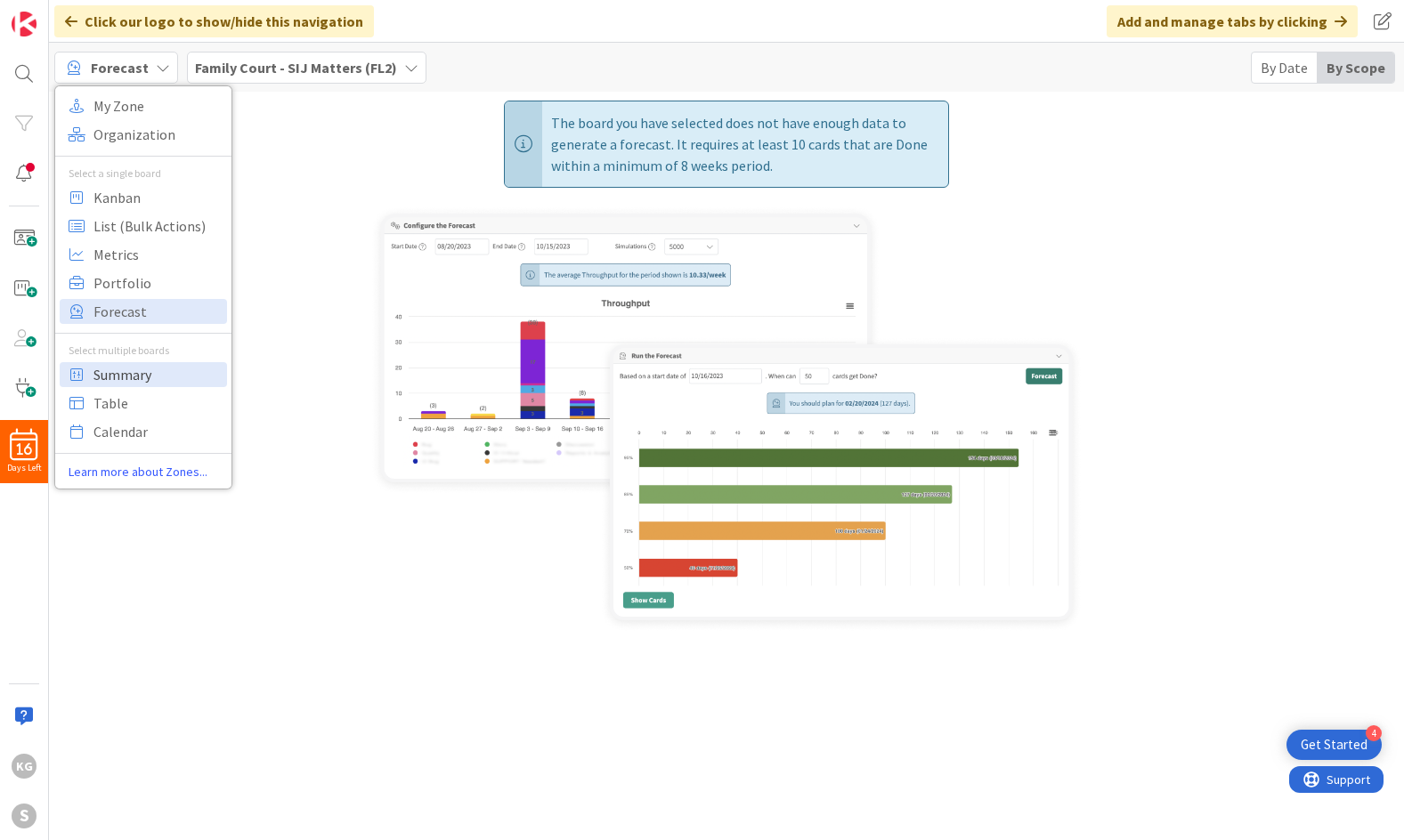
click at [127, 378] on span "Summary" at bounding box center [158, 375] width 128 height 27
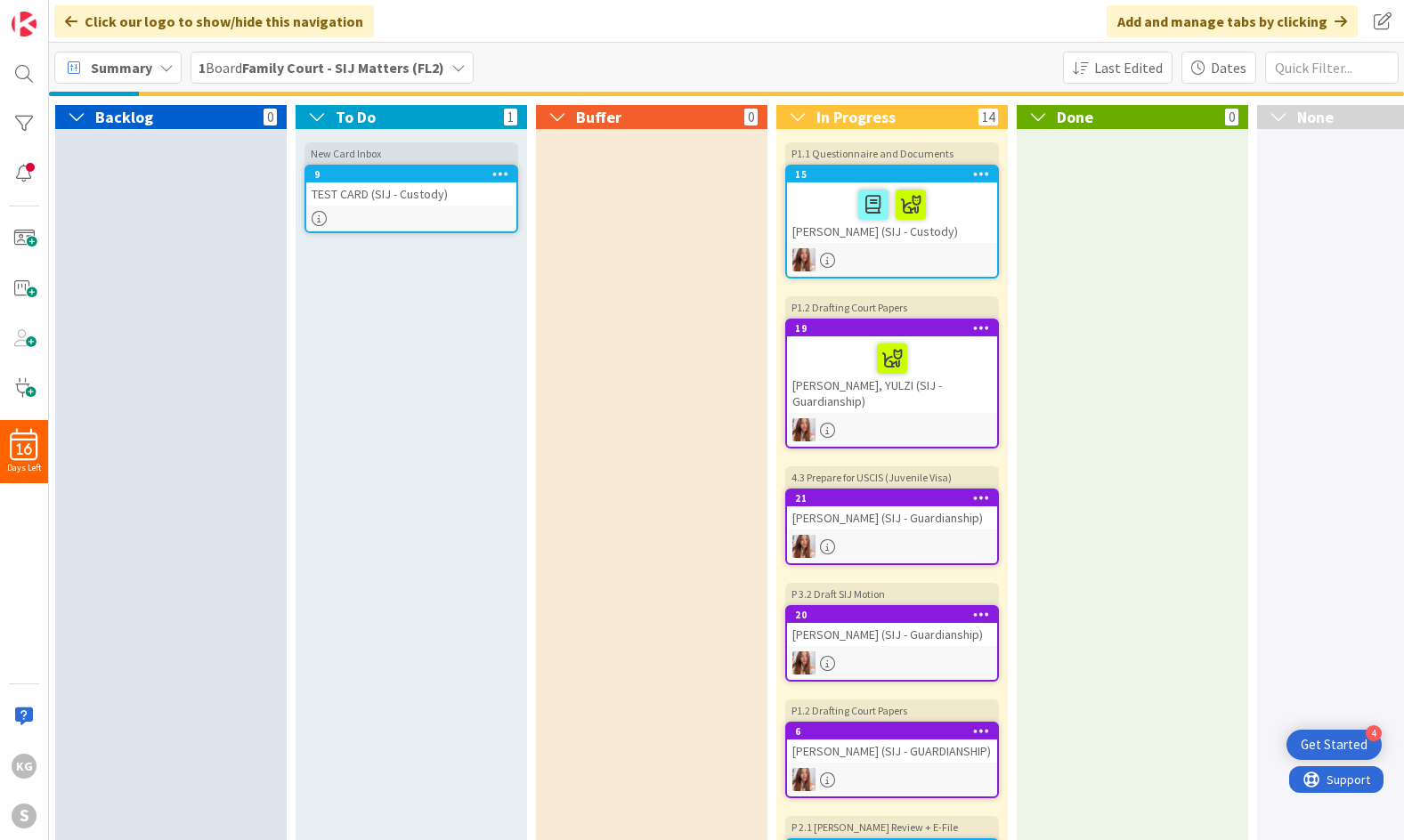
click at [118, 63] on span "Summary" at bounding box center [122, 67] width 61 height 21
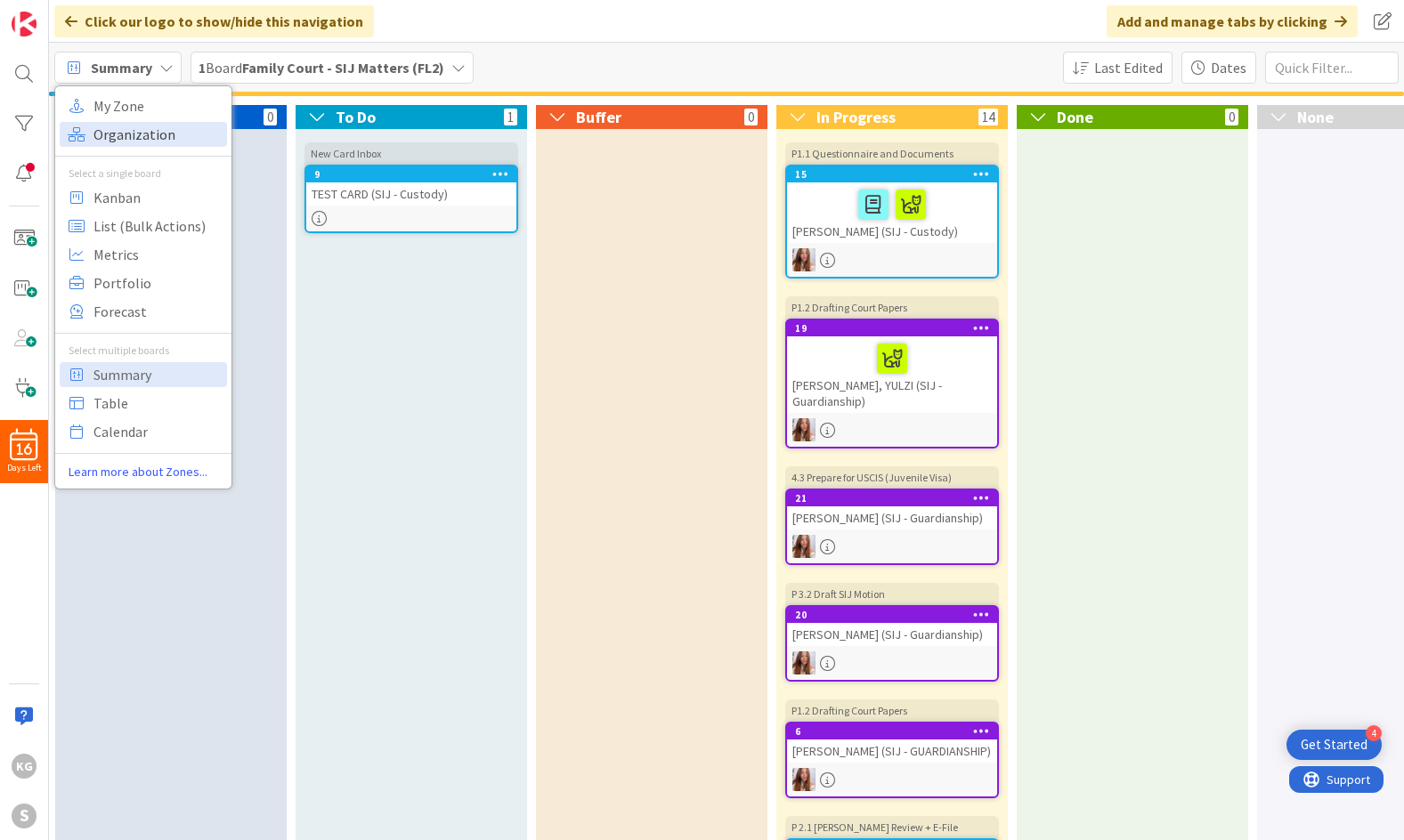
click at [141, 135] on span "Organization" at bounding box center [158, 134] width 128 height 27
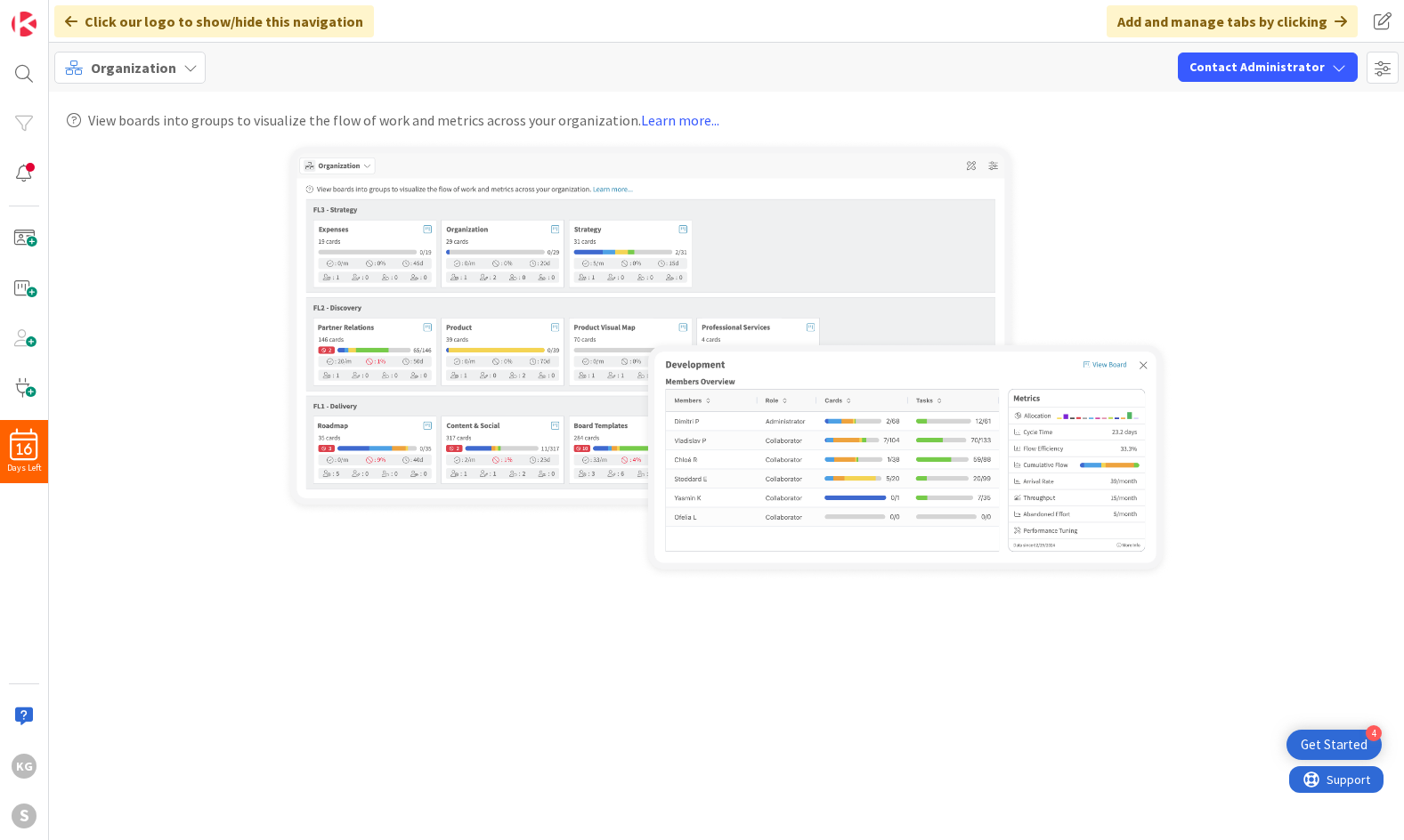
click at [137, 68] on span "Organization" at bounding box center [133, 67] width 85 height 21
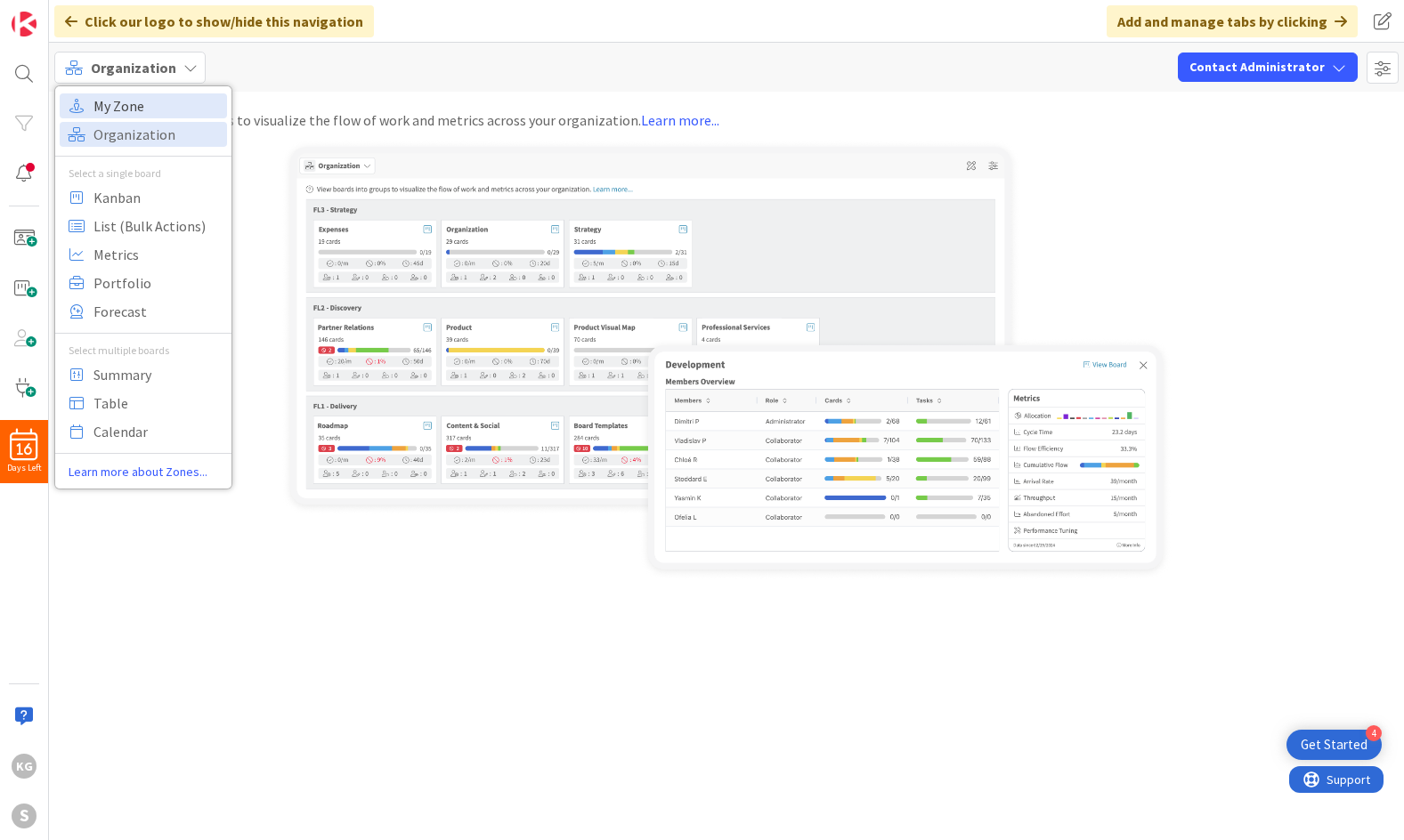
click at [138, 113] on span "My Zone" at bounding box center [158, 106] width 128 height 27
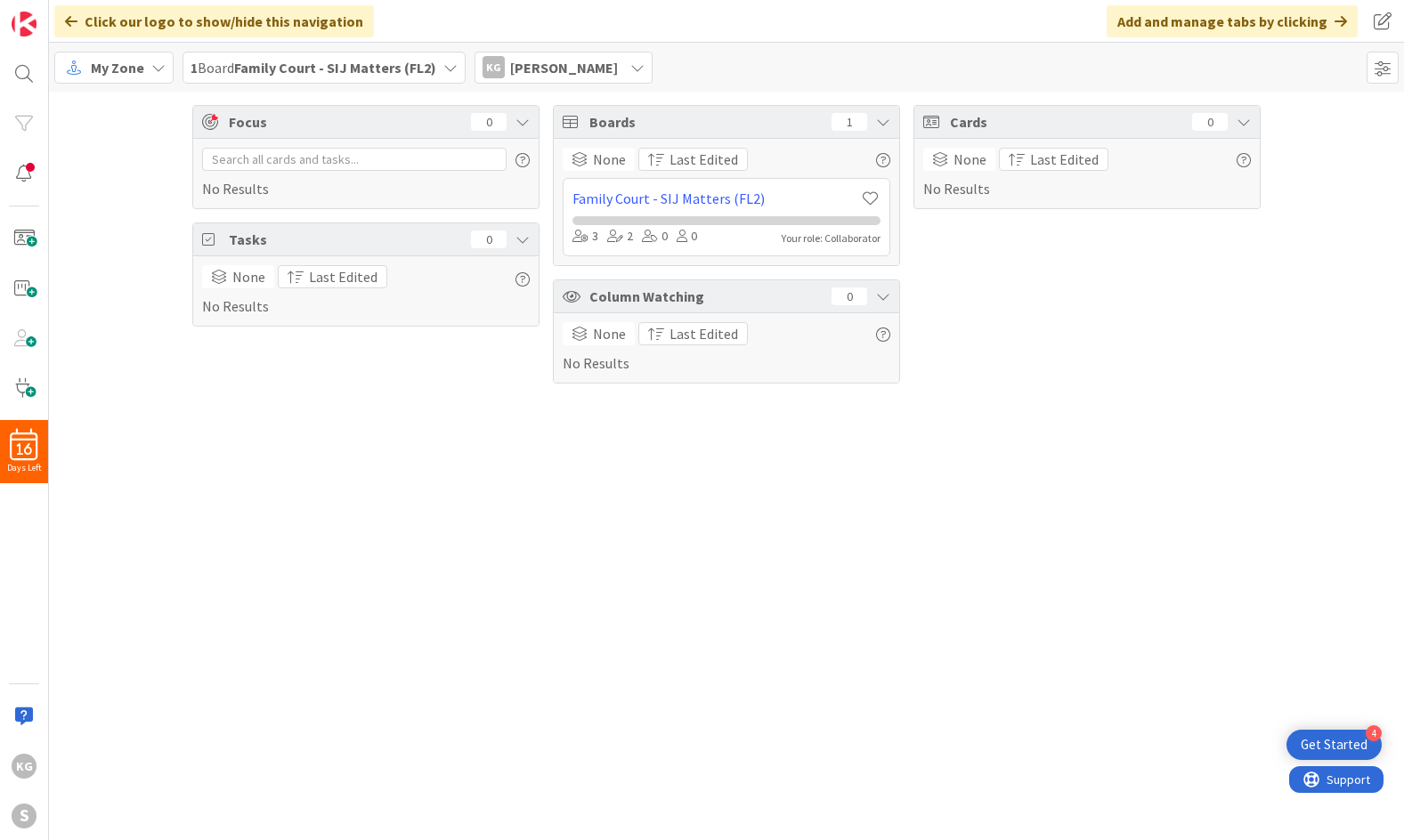
click at [143, 72] on span "My Zone" at bounding box center [118, 67] width 54 height 21
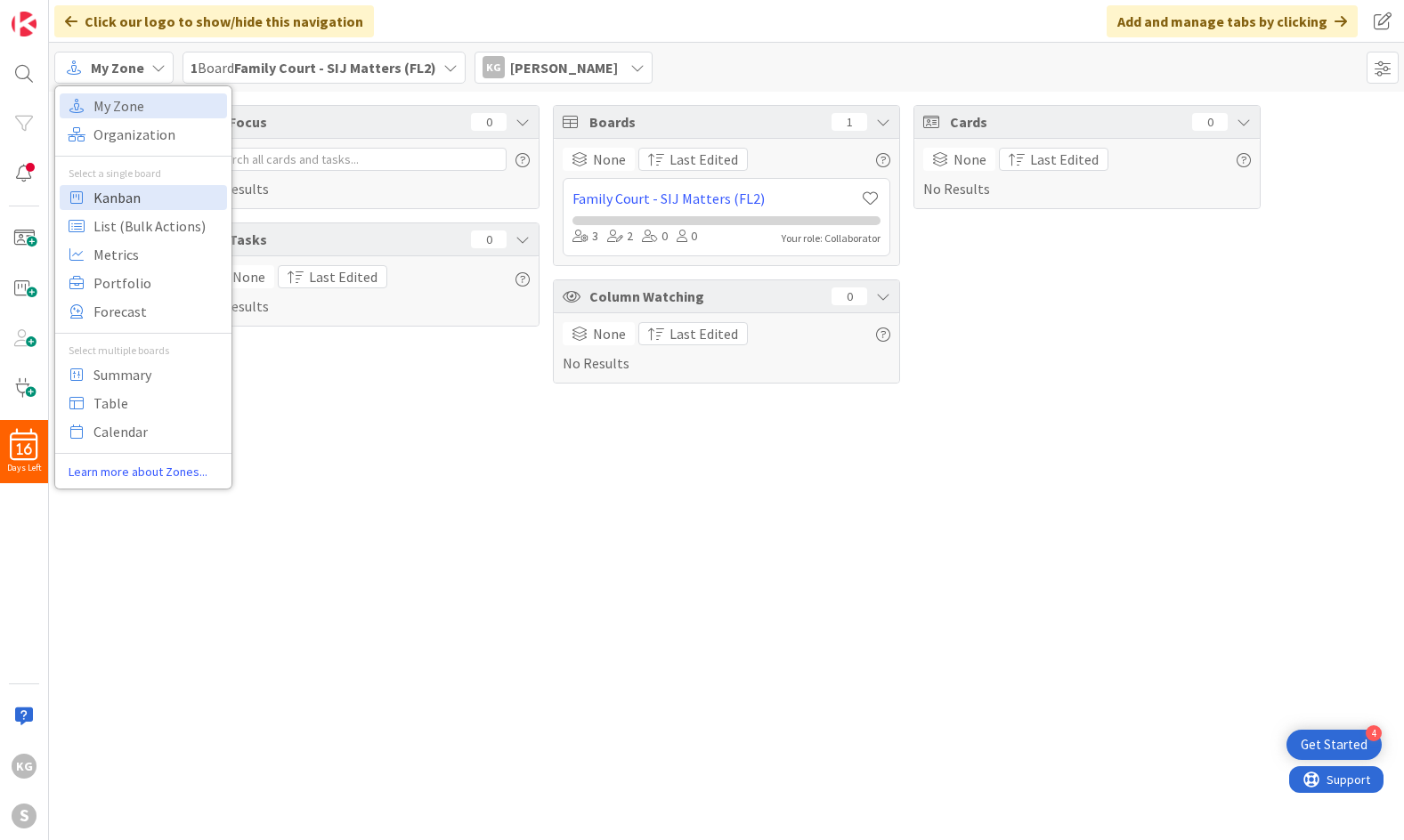
click at [136, 199] on span "Kanban" at bounding box center [158, 197] width 128 height 27
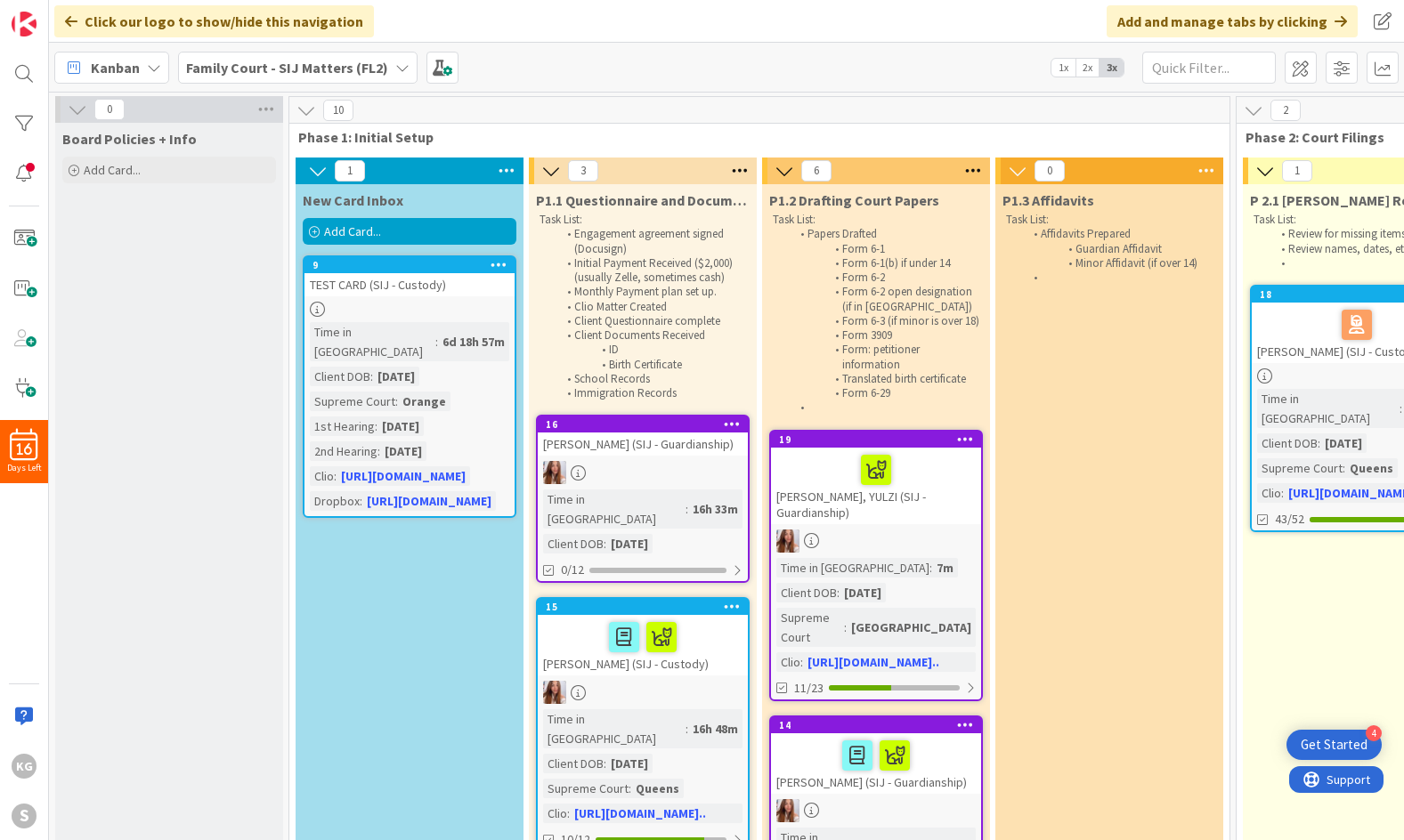
scroll to position [133, 0]
